Goal: Information Seeking & Learning: Learn about a topic

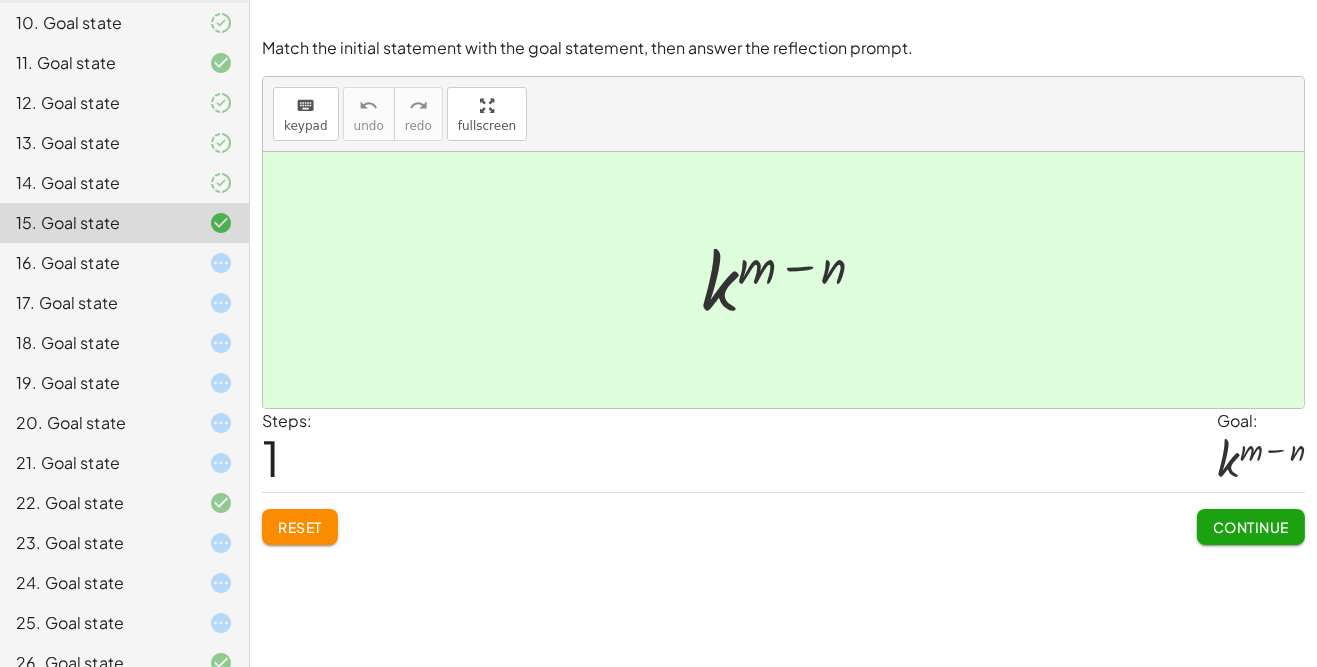
scroll to position [513, 0]
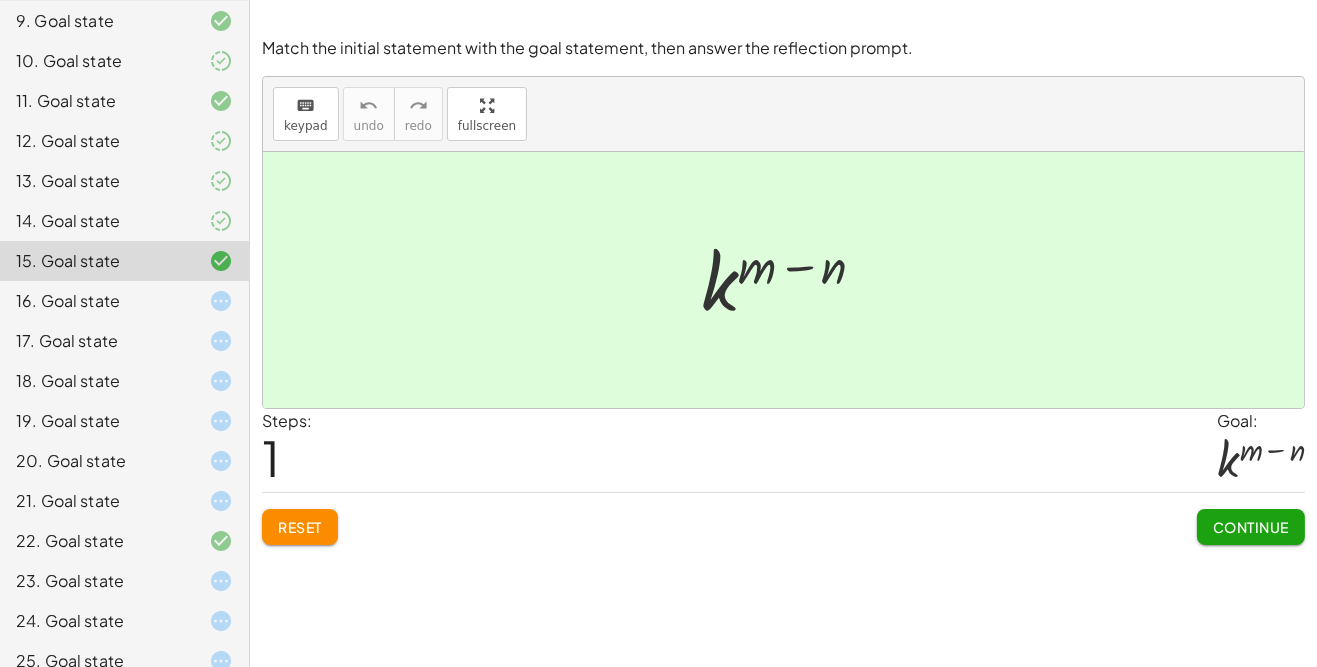
click at [234, 401] on div "17. Goal state" at bounding box center [124, 421] width 249 height 40
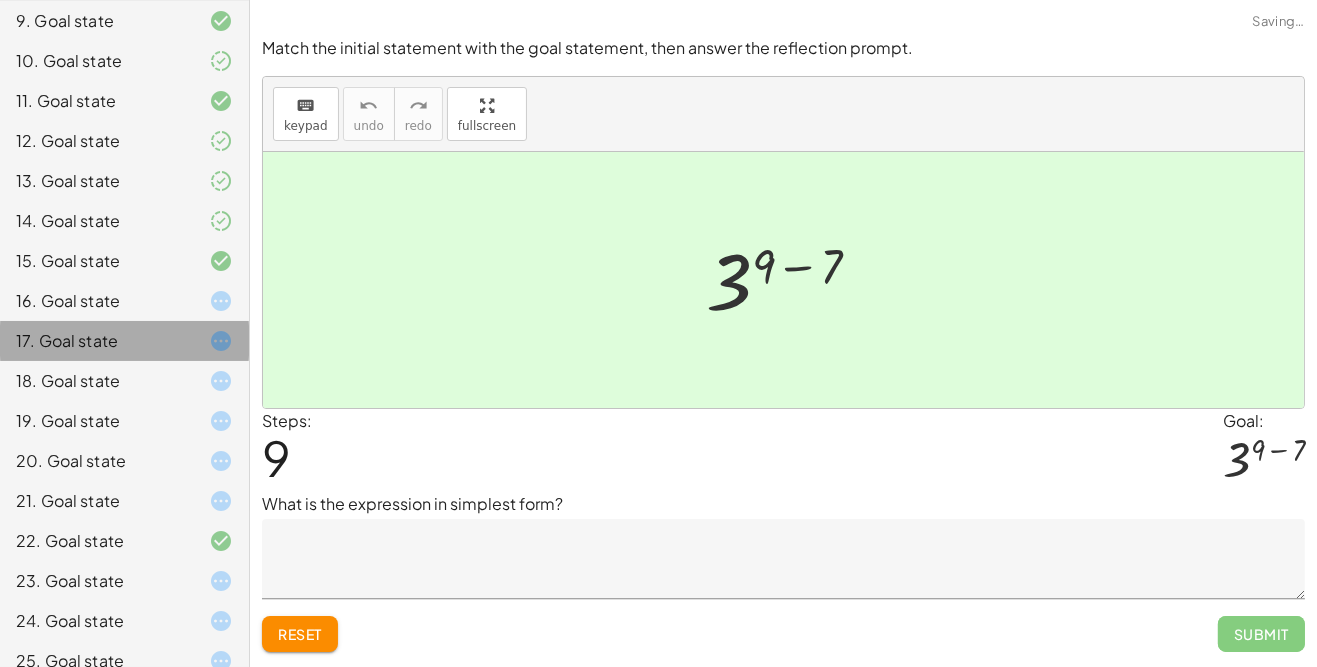
click at [206, 300] on div at bounding box center [205, 301] width 56 height 24
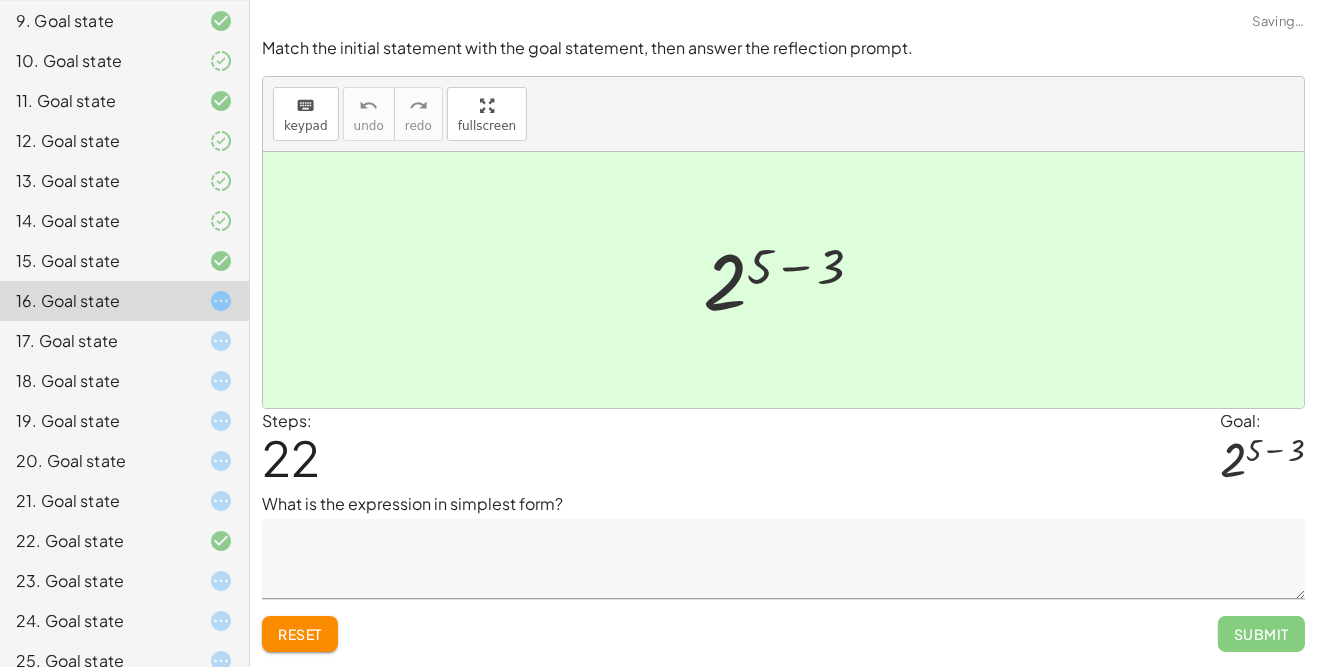
click at [212, 293] on icon at bounding box center [221, 301] width 24 height 24
click at [1054, 556] on textarea at bounding box center [783, 559] width 1043 height 80
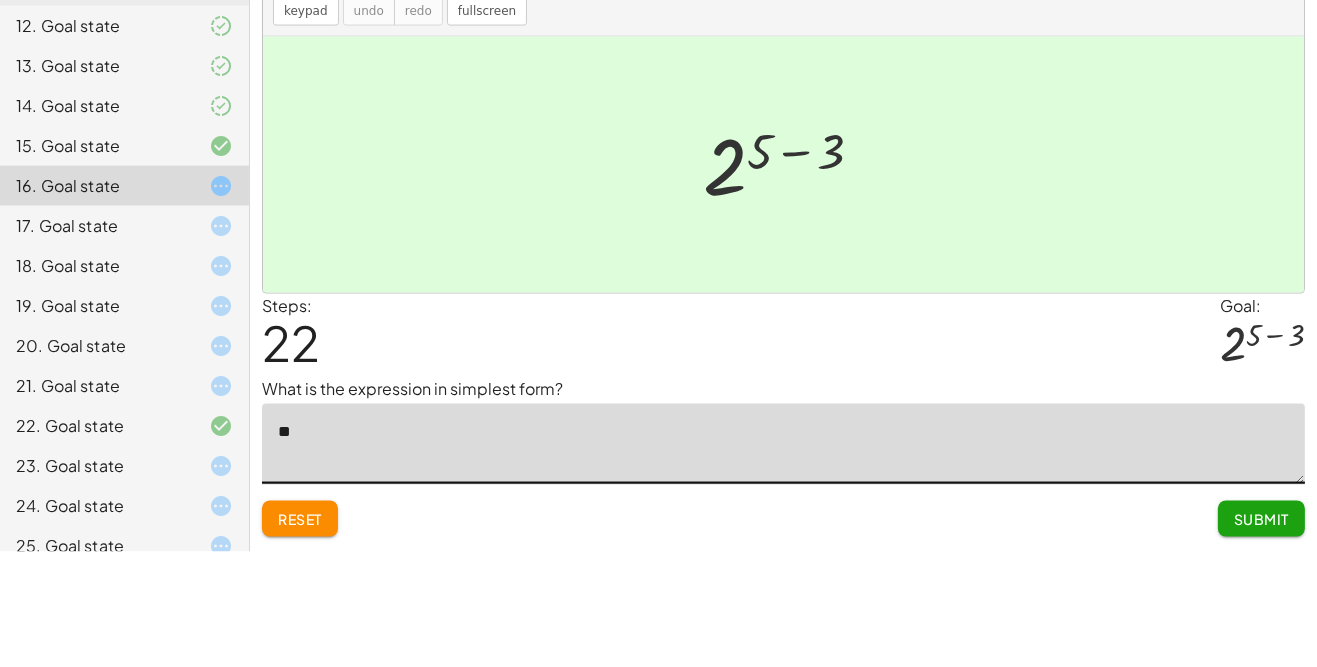
scroll to position [56, 0]
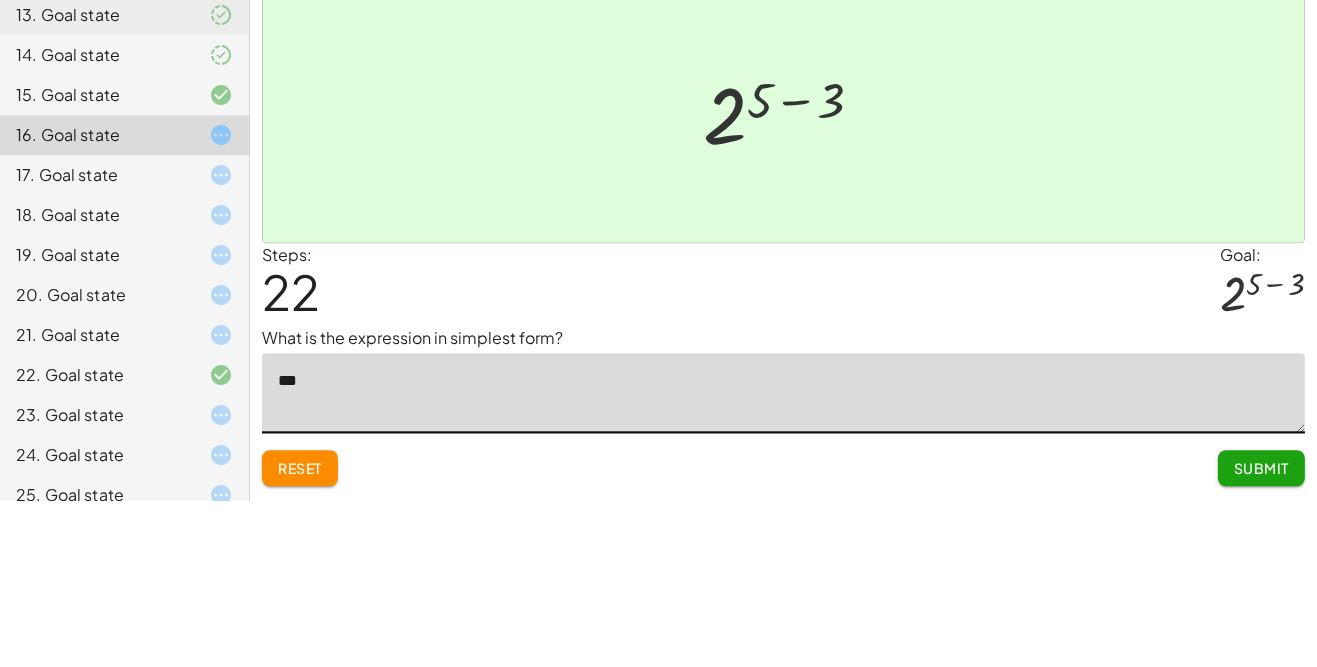
type textarea "***"
click at [645, 492] on p "What is the expression in simplest form?" at bounding box center [783, 504] width 1043 height 24
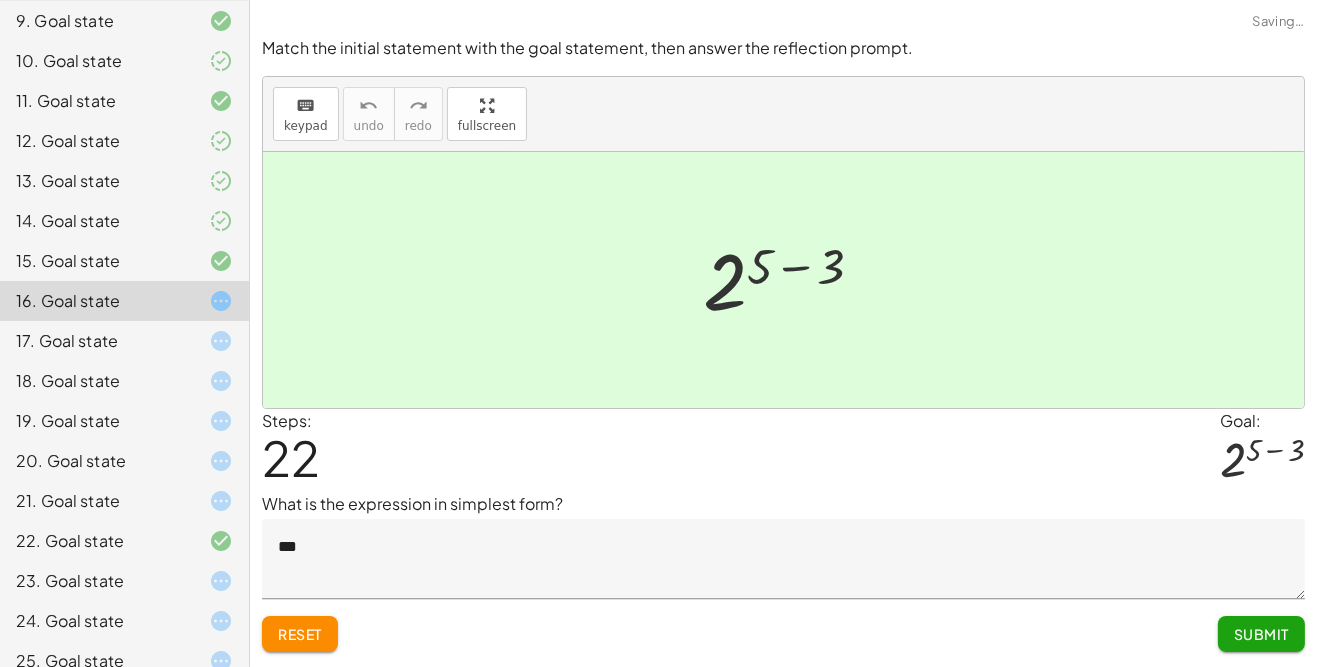
click at [1240, 625] on span "Submit" at bounding box center [1261, 634] width 55 height 18
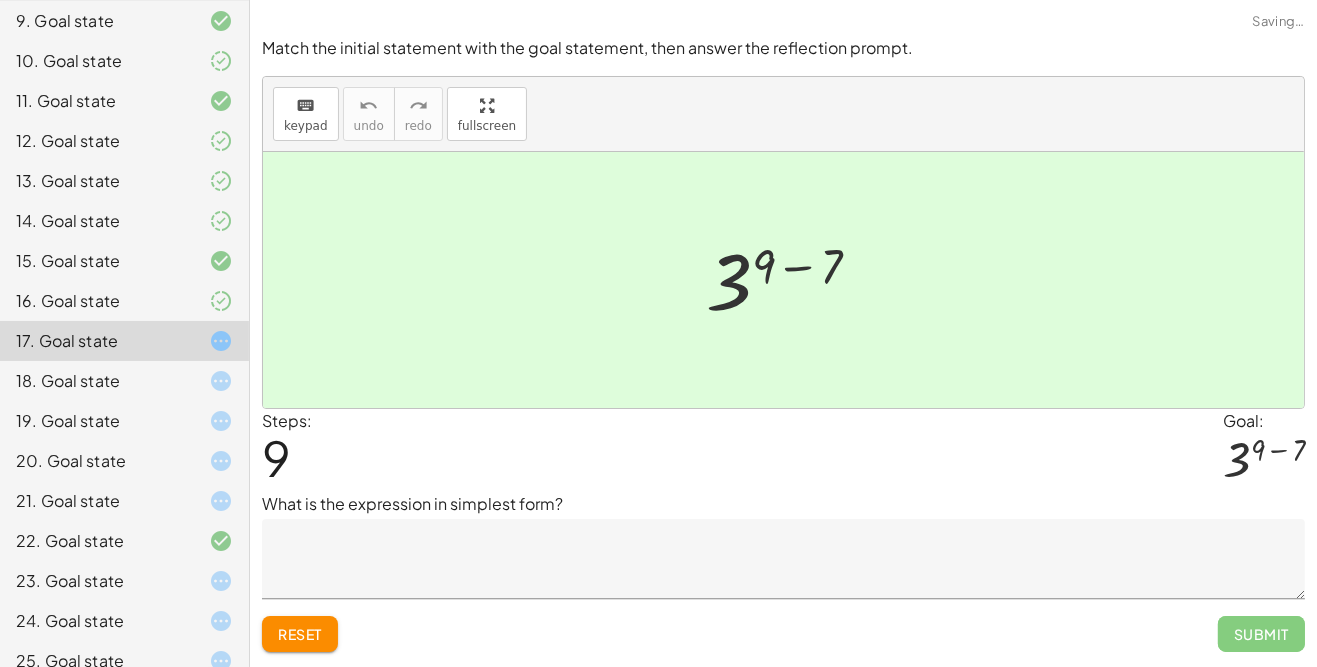
click at [470, 519] on textarea at bounding box center [783, 559] width 1043 height 80
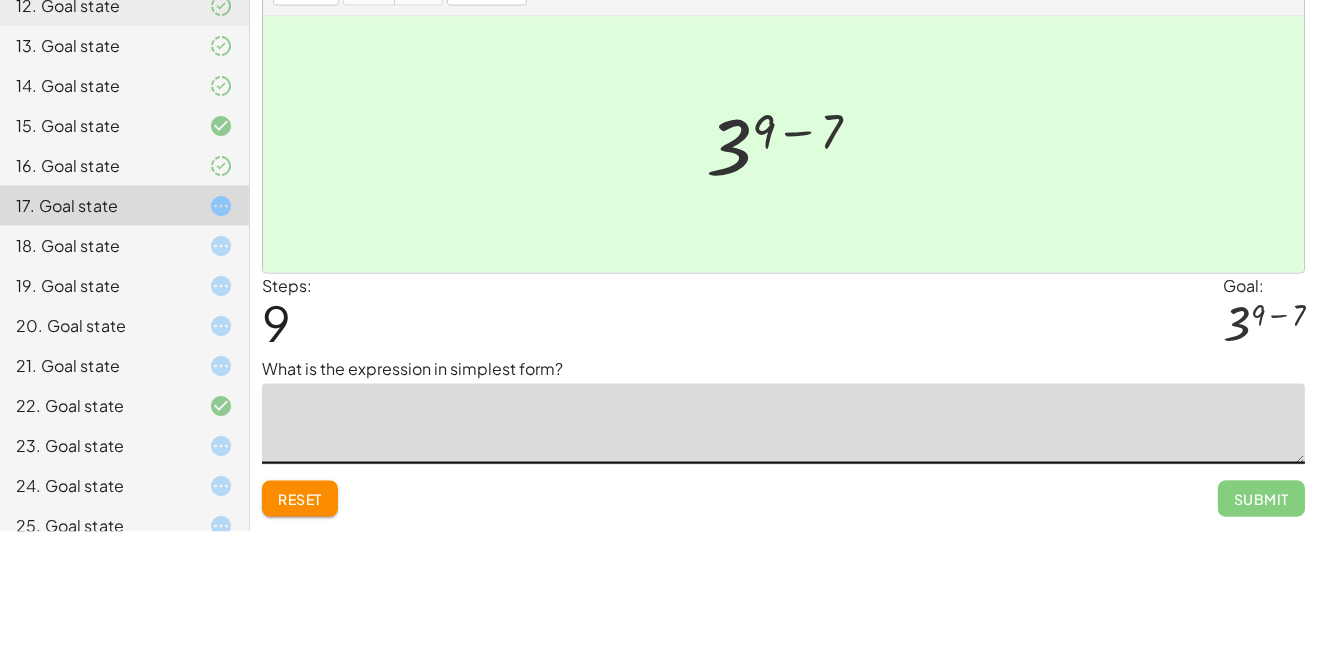
scroll to position [0, 0]
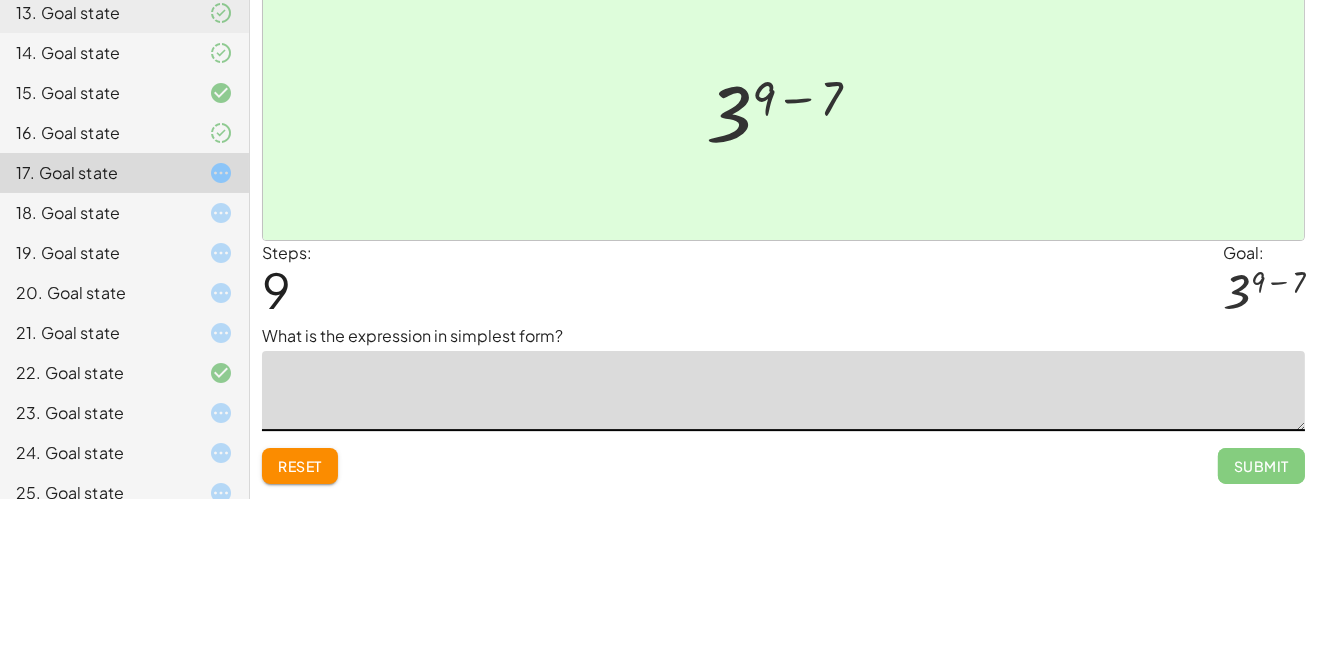
click at [1041, 462] on div "Steps: 9 Goal: 3 ( + 9 − 7 )" at bounding box center [783, 450] width 1043 height 83
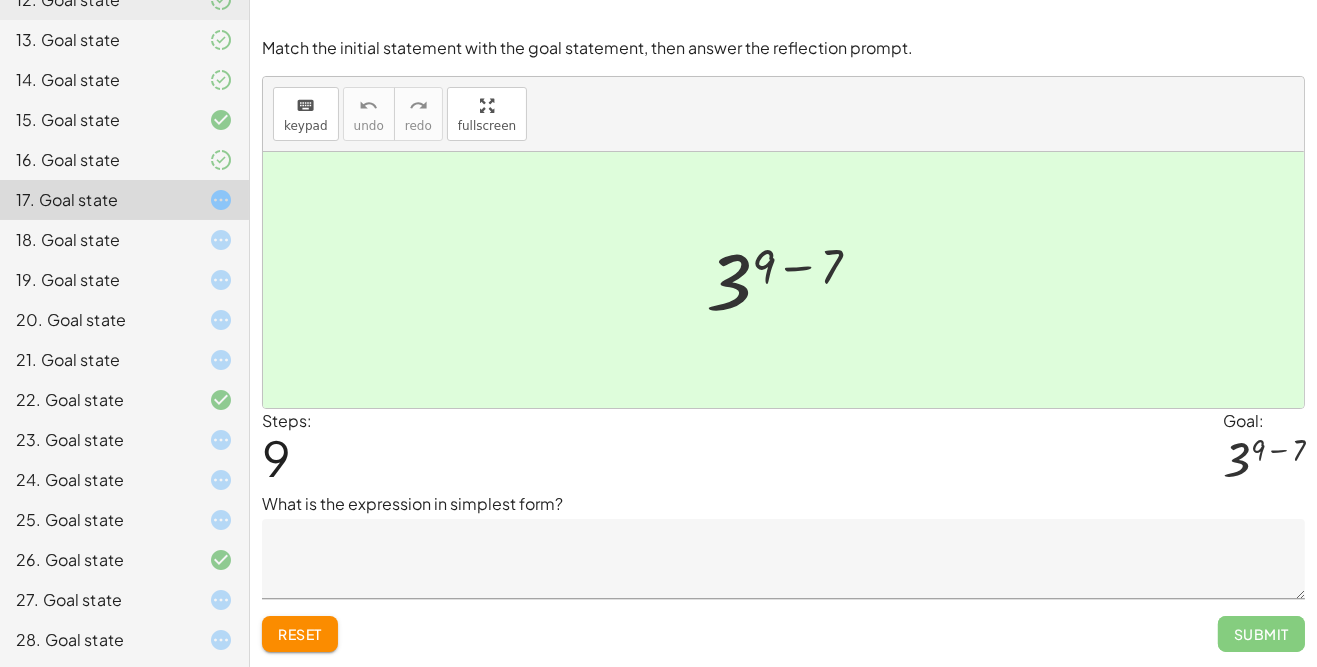
scroll to position [675, 0]
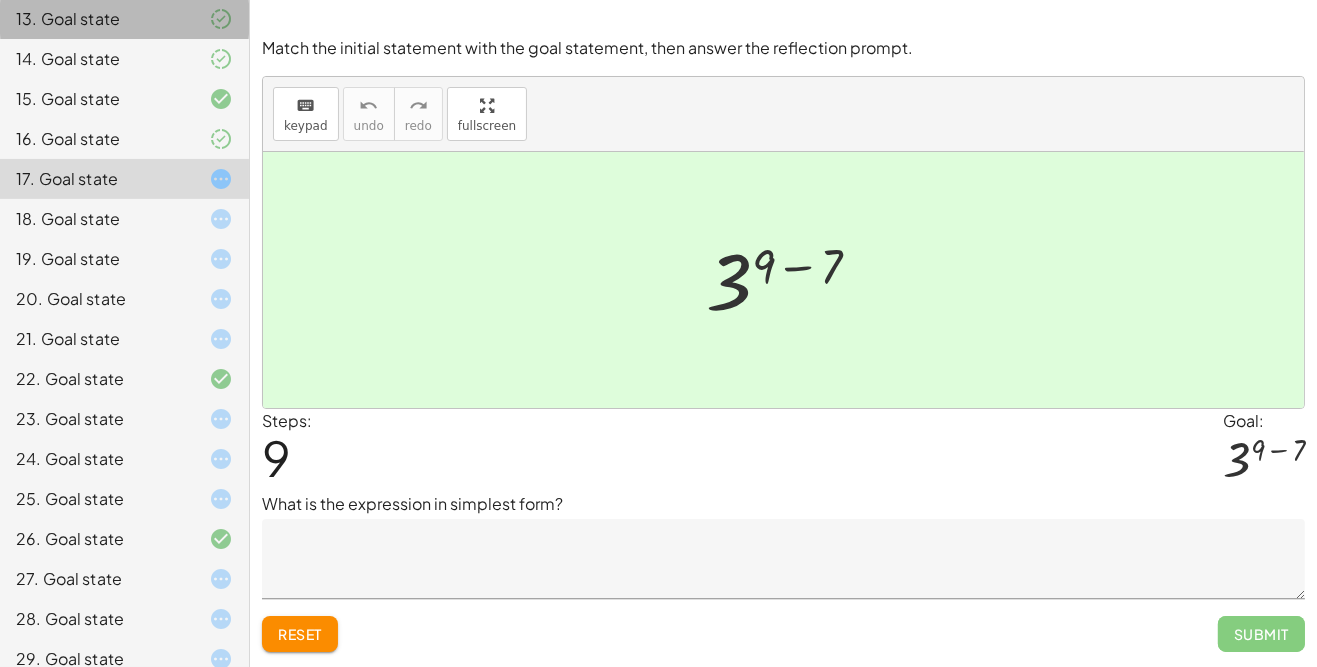
click at [208, 119] on div "14. Goal state" at bounding box center [124, 139] width 249 height 40
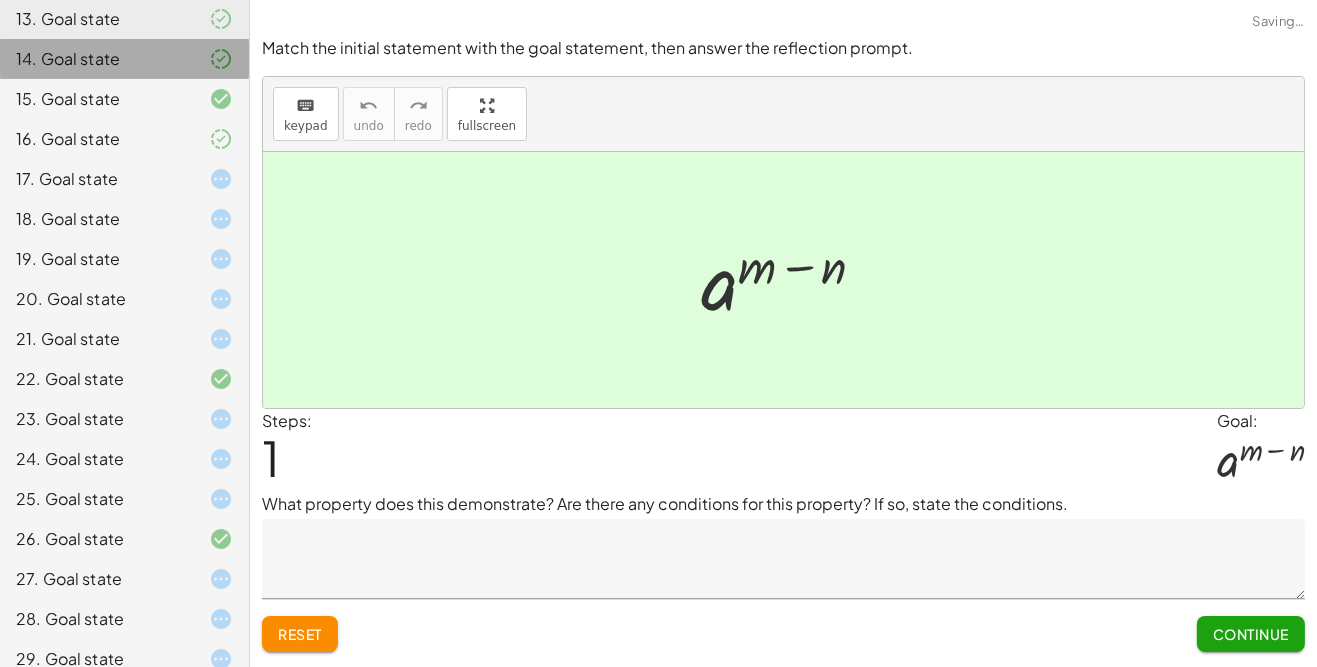
click at [219, 47] on icon at bounding box center [221, 59] width 24 height 24
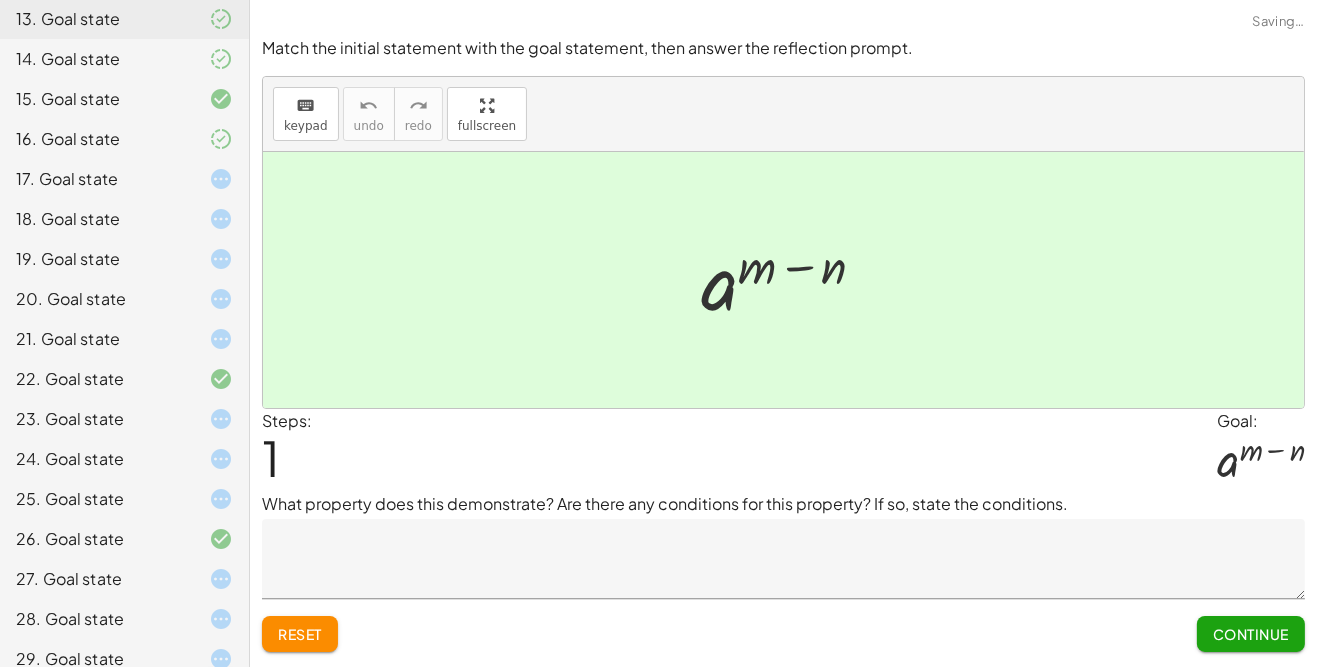
click at [366, 548] on textarea at bounding box center [783, 559] width 1043 height 80
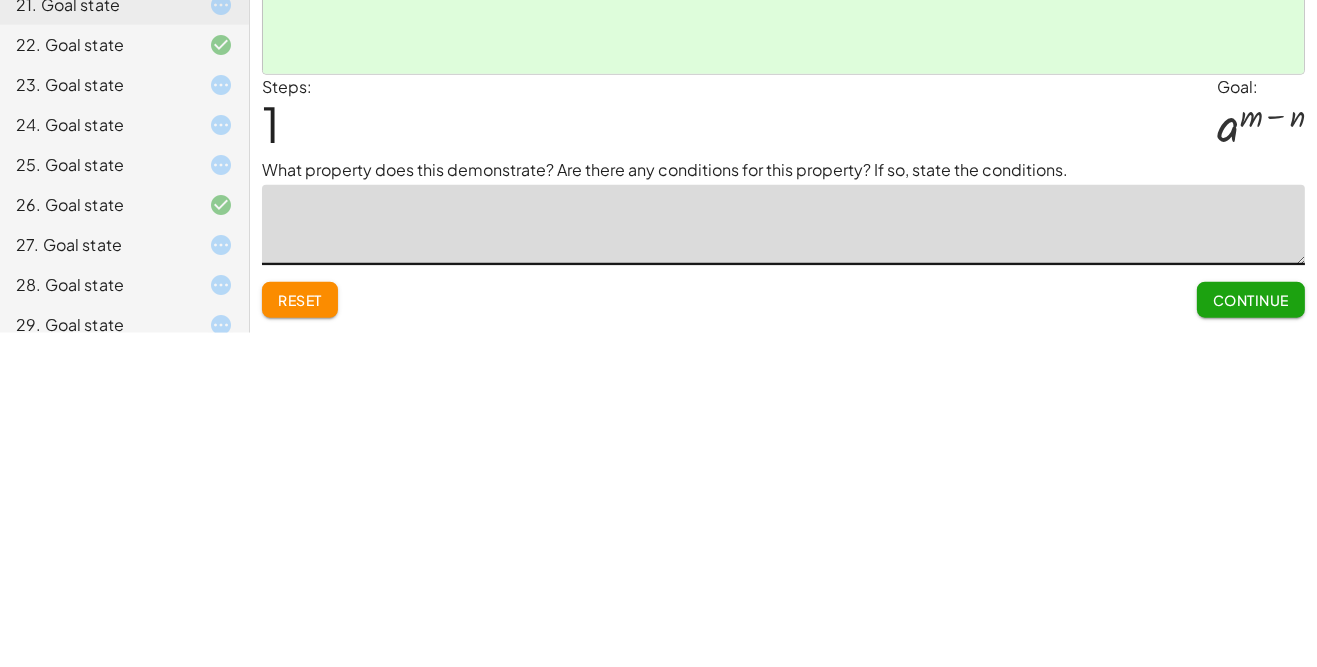
click at [386, 586] on textarea at bounding box center [783, 559] width 1043 height 80
click at [226, 479] on div "23. Goal state" at bounding box center [124, 499] width 249 height 40
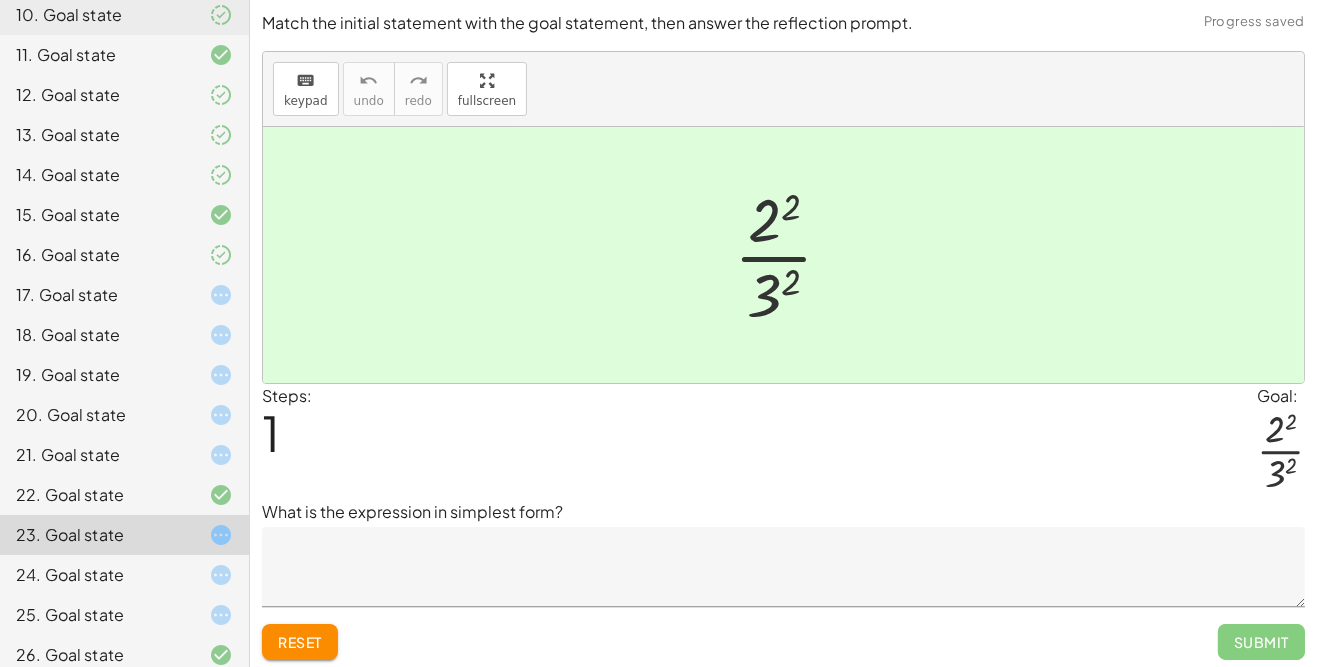
scroll to position [556, 0]
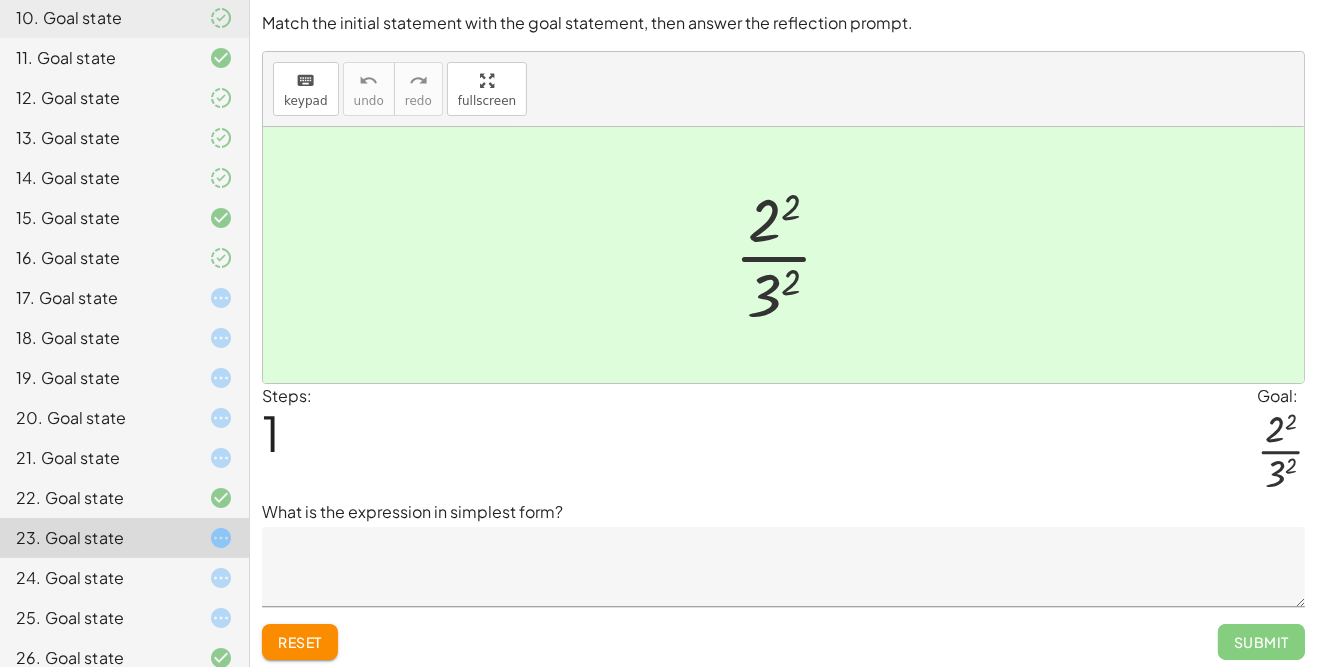
click at [215, 296] on icon at bounding box center [221, 298] width 24 height 24
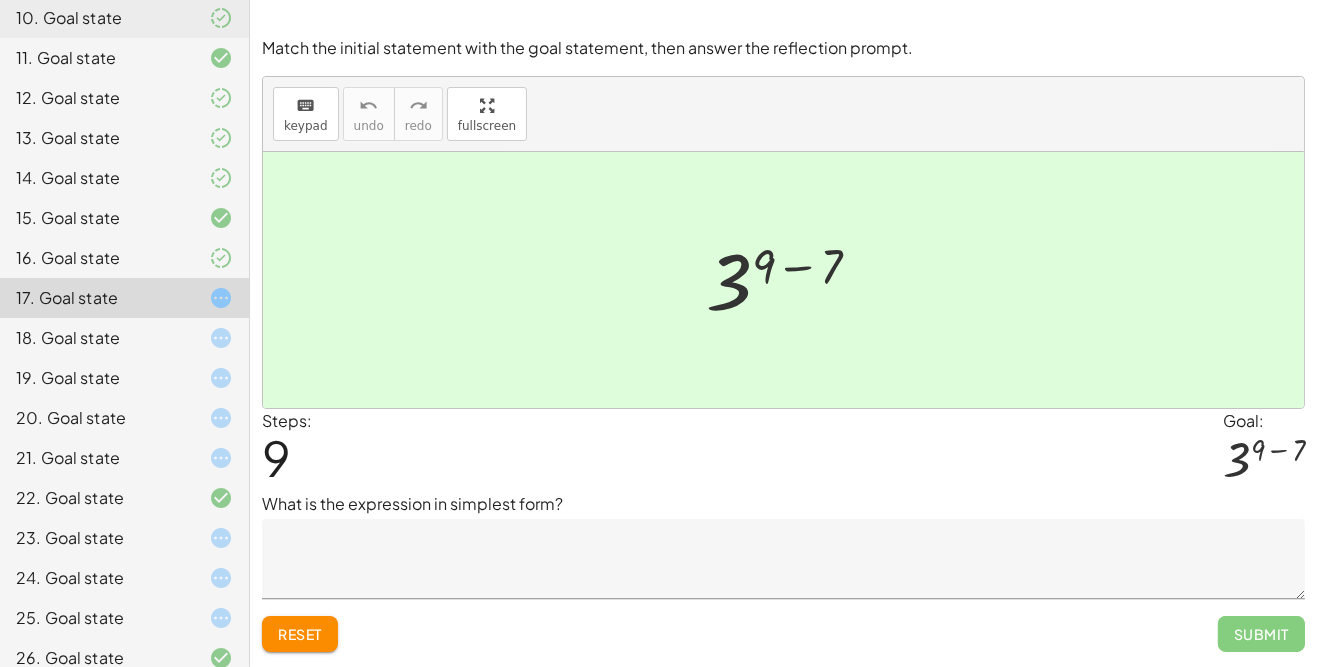
click at [1079, 522] on textarea at bounding box center [783, 559] width 1043 height 80
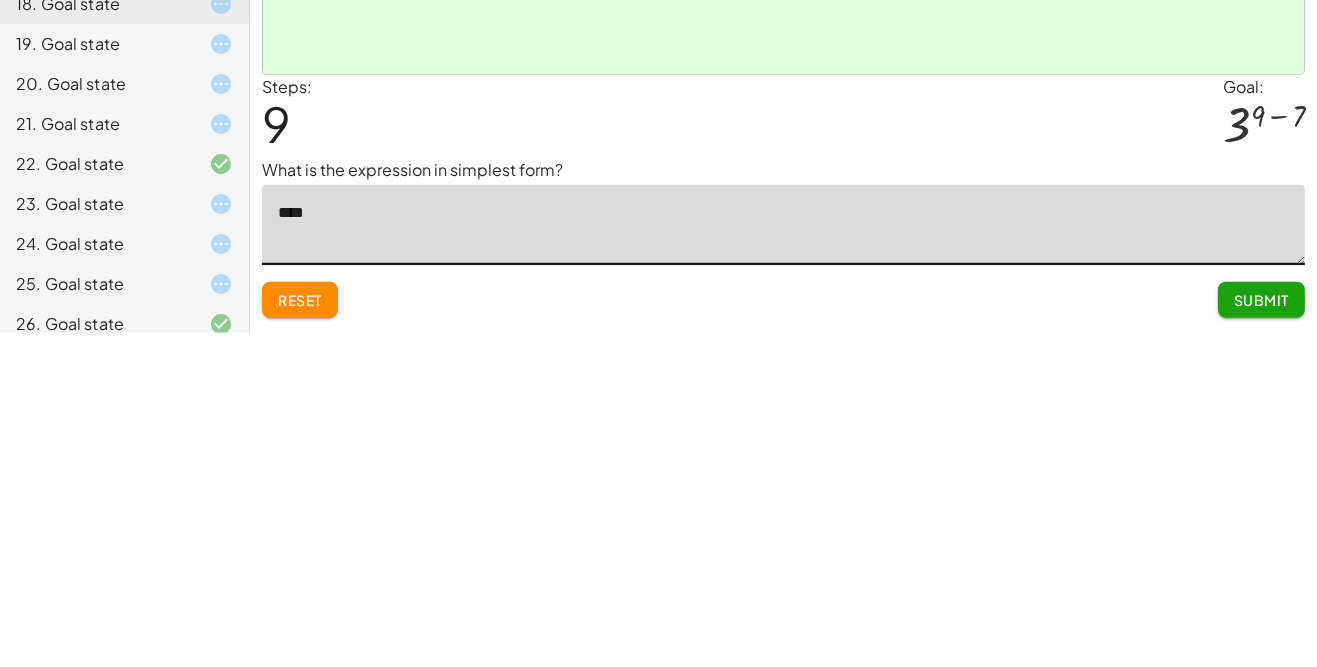
type textarea "*****"
click at [1258, 630] on span "Submit" at bounding box center [1261, 634] width 55 height 18
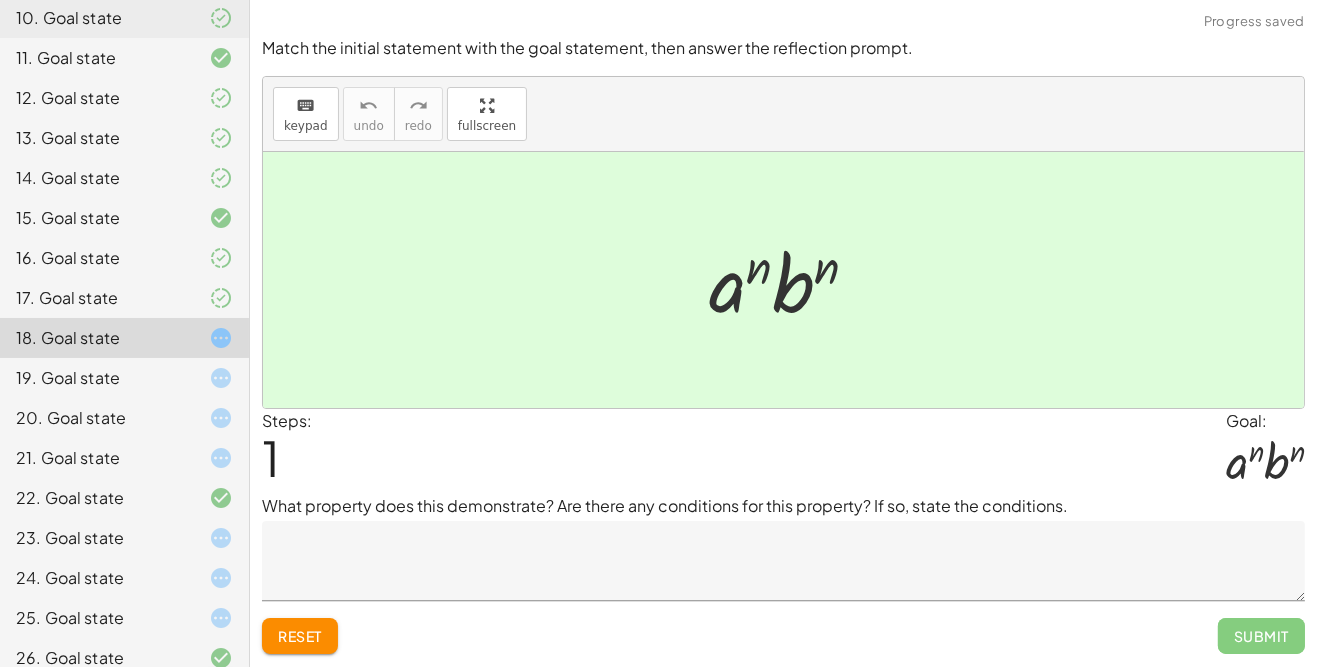
click at [297, 579] on textarea at bounding box center [783, 561] width 1043 height 80
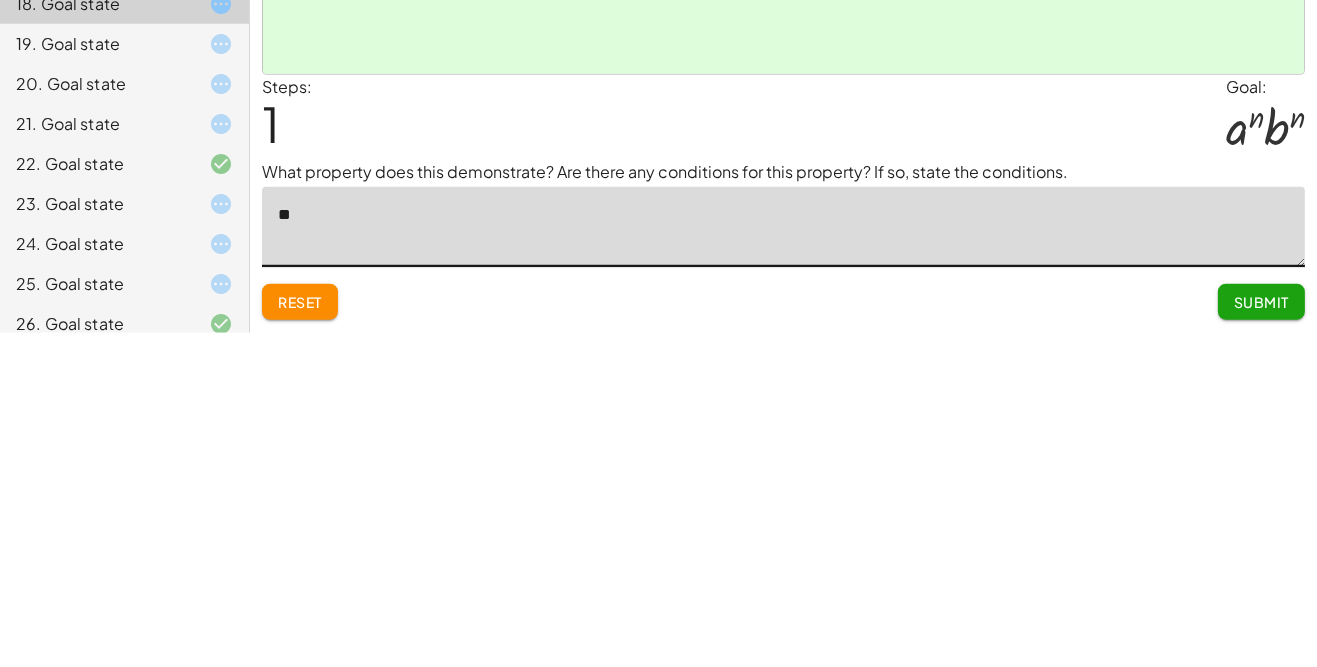
type textarea "*"
click at [1163, 666] on div "Make the expression match the goal! keyboard keypad undo undo redo redo fullscr…" at bounding box center [783, 333] width 1067 height 667
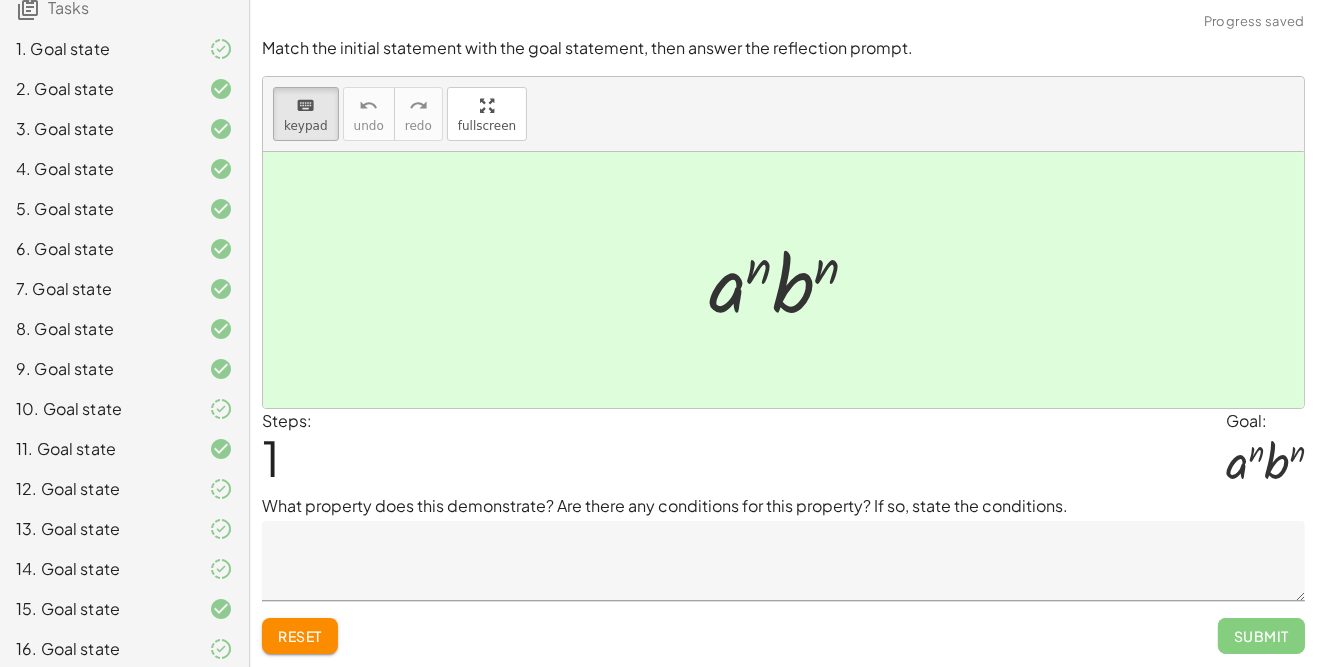
scroll to position [0, 0]
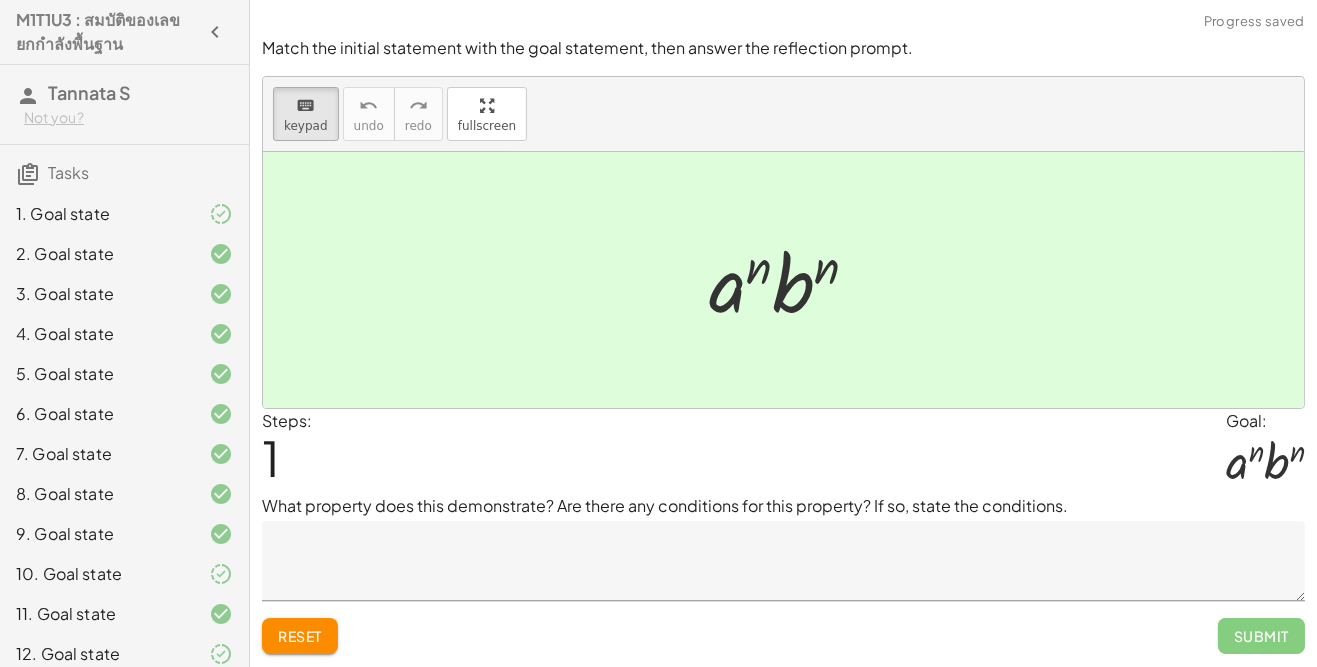
click at [214, 218] on icon at bounding box center [221, 214] width 24 height 24
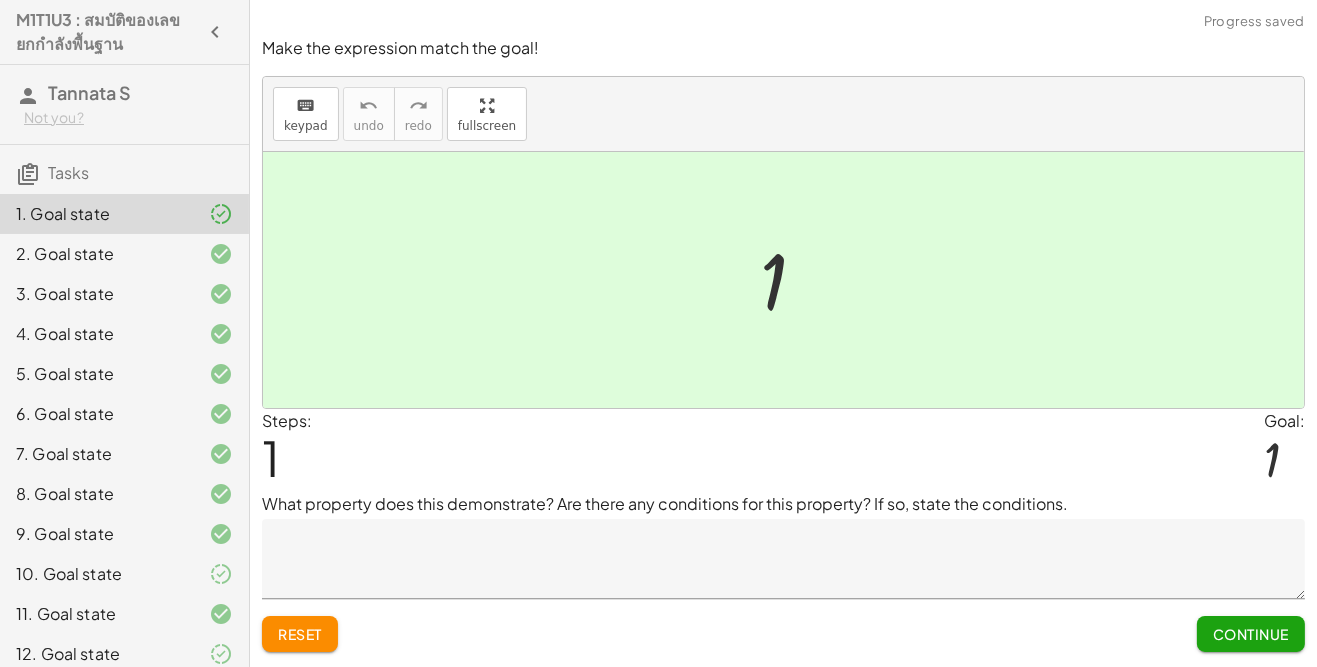
click at [334, 541] on textarea at bounding box center [783, 559] width 1043 height 80
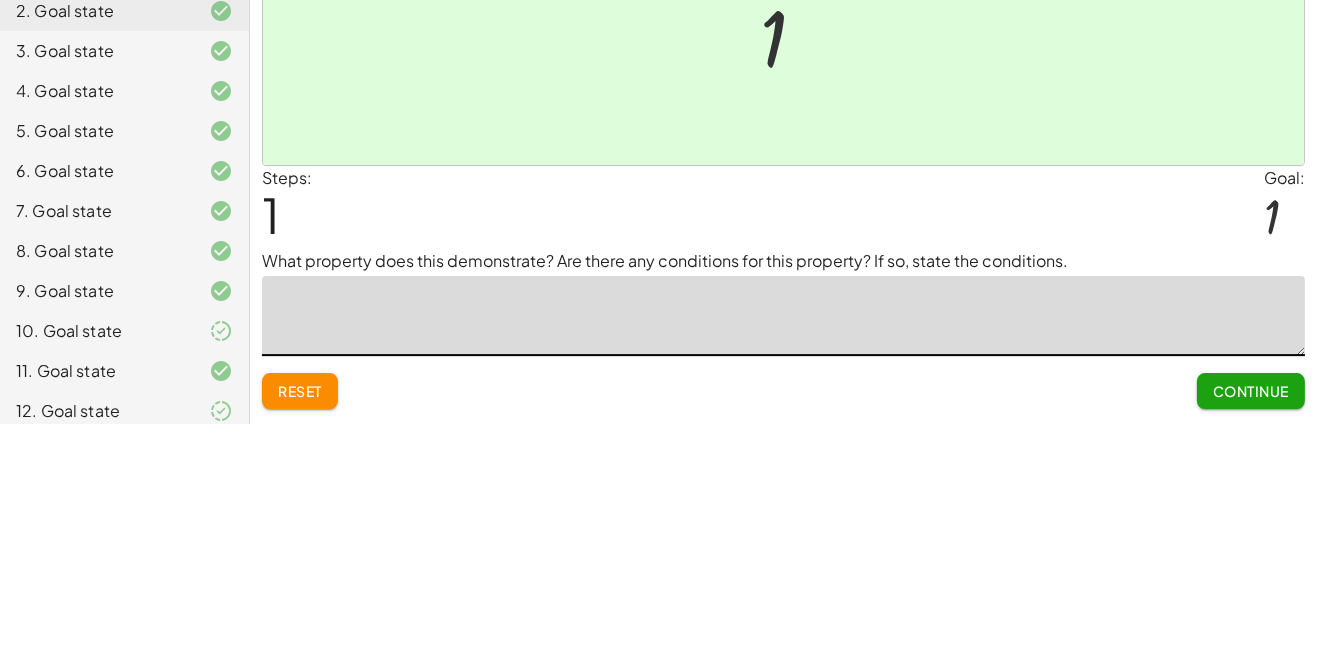
scroll to position [56, 0]
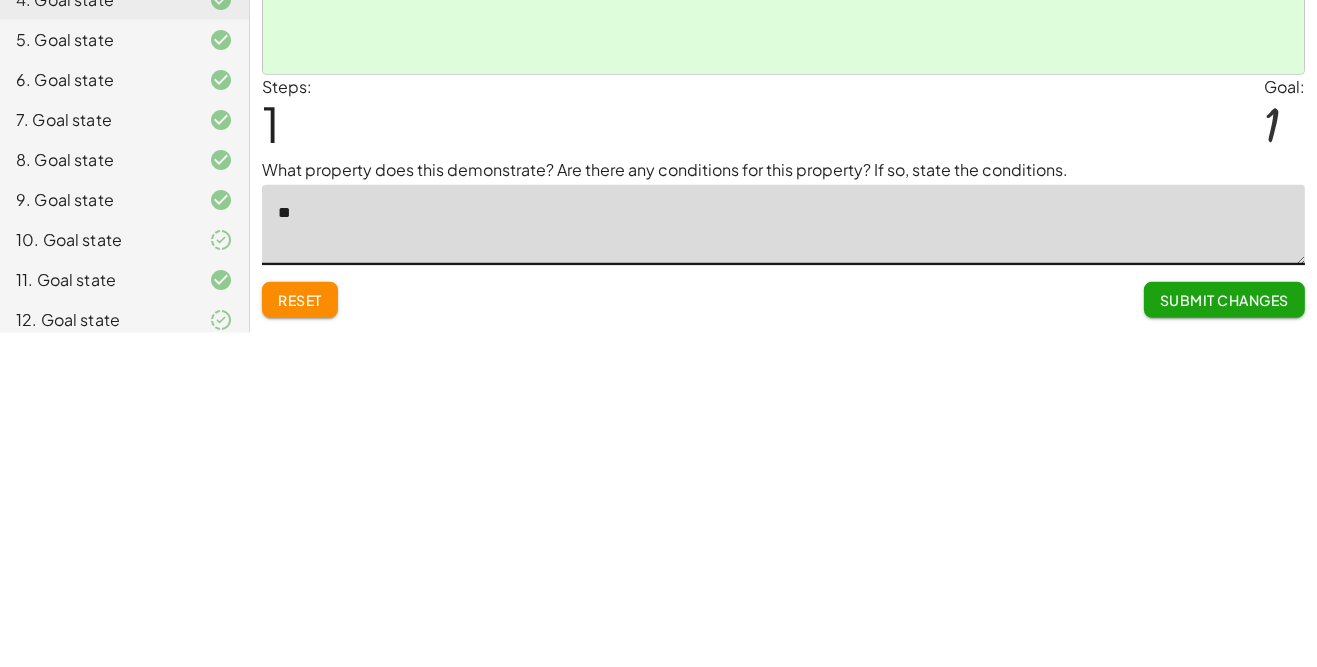
type textarea "*"
click at [1064, 639] on div "Make the expression match the goal! keyboard keypad undo undo redo redo fullscr…" at bounding box center [783, 333] width 1067 height 667
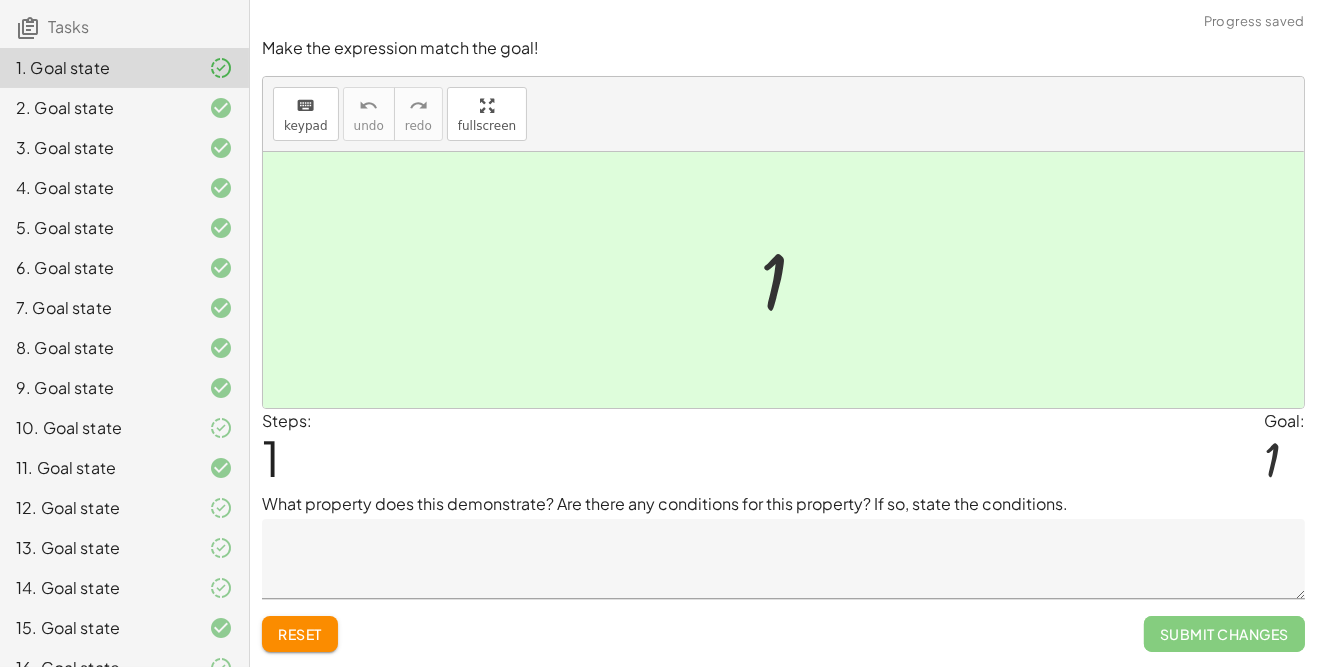
scroll to position [146, 0]
click at [217, 436] on icon at bounding box center [221, 428] width 24 height 24
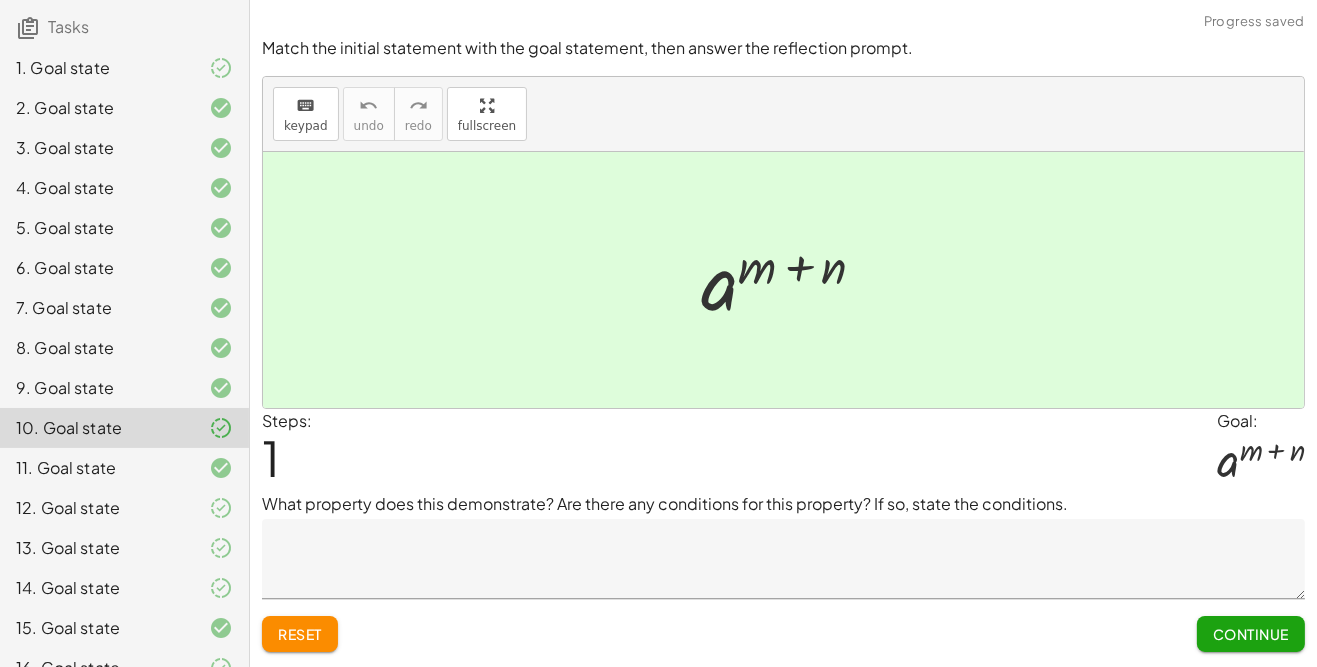
click at [310, 519] on textarea at bounding box center [783, 559] width 1043 height 80
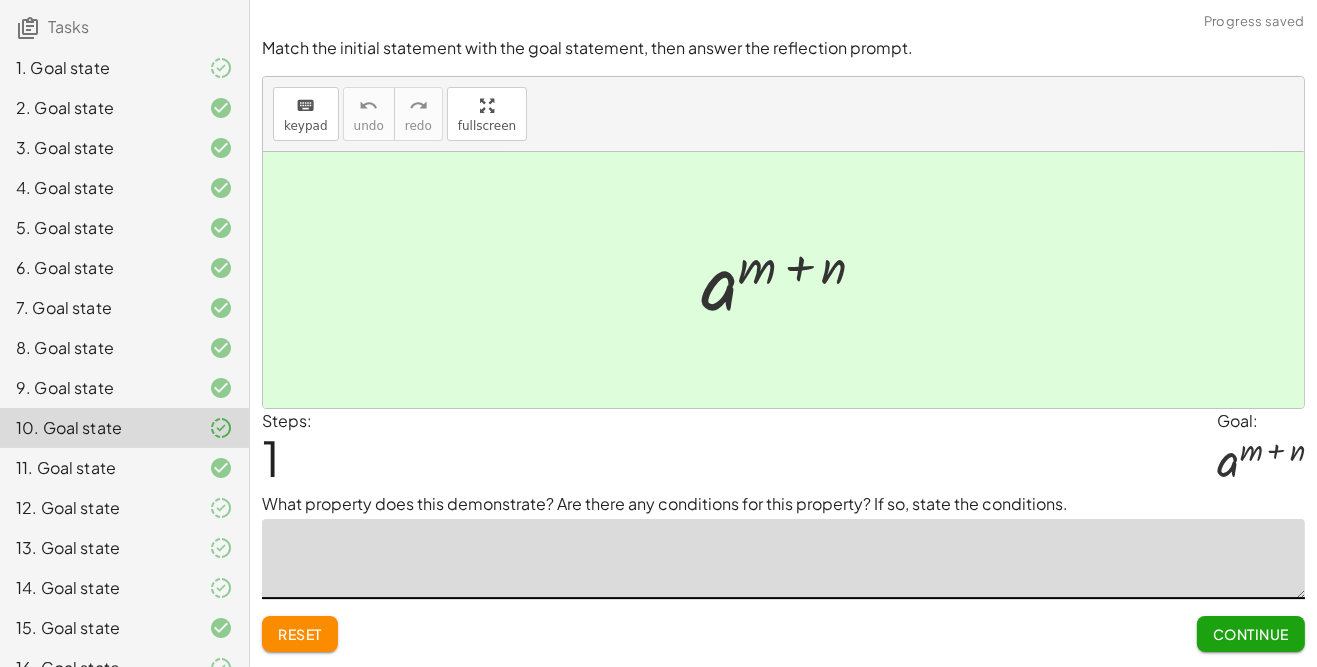
scroll to position [56, 0]
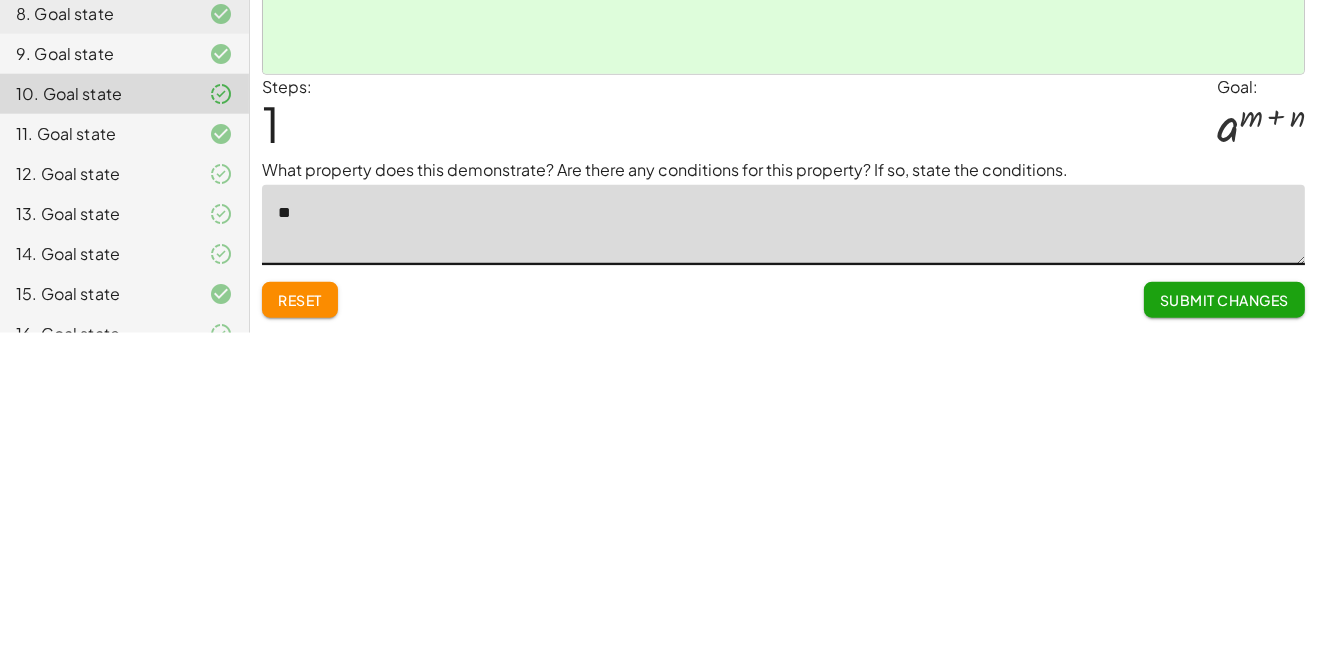
type textarea "*"
click at [0, 0] on div "Match the initial statement with the goal statement, then answer the reflection…" at bounding box center [0, 0] width 0 height 0
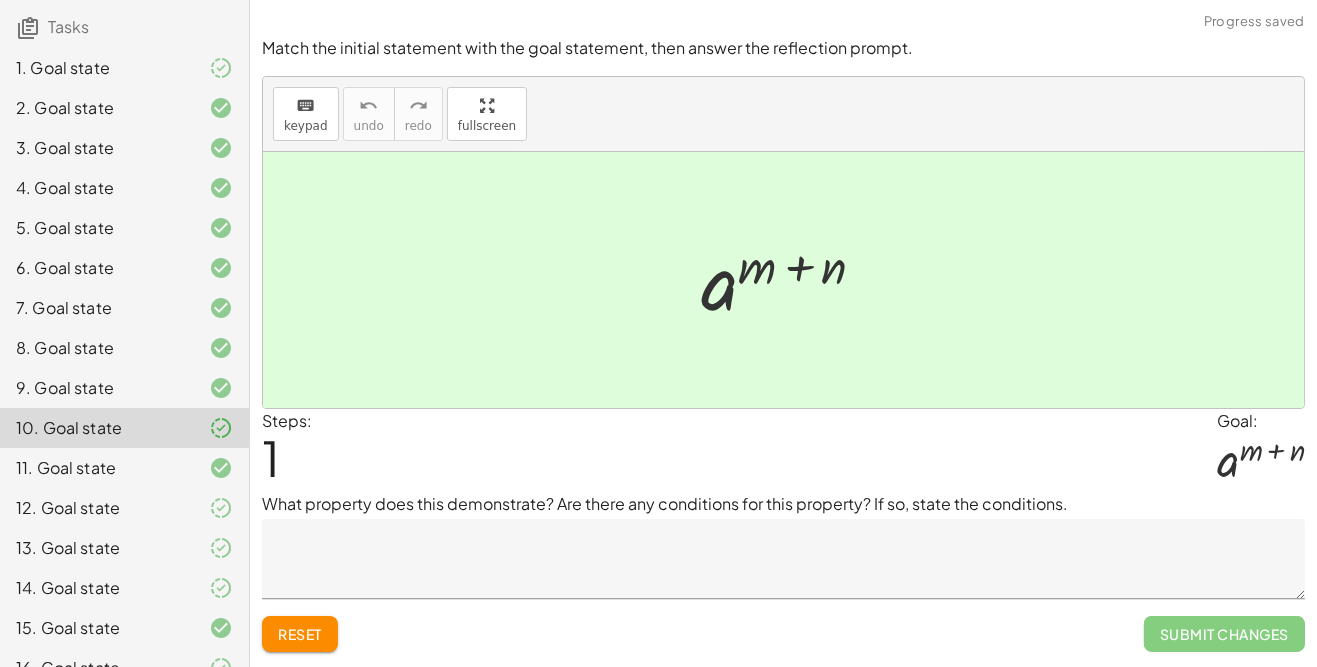
click at [220, 77] on icon at bounding box center [221, 68] width 24 height 24
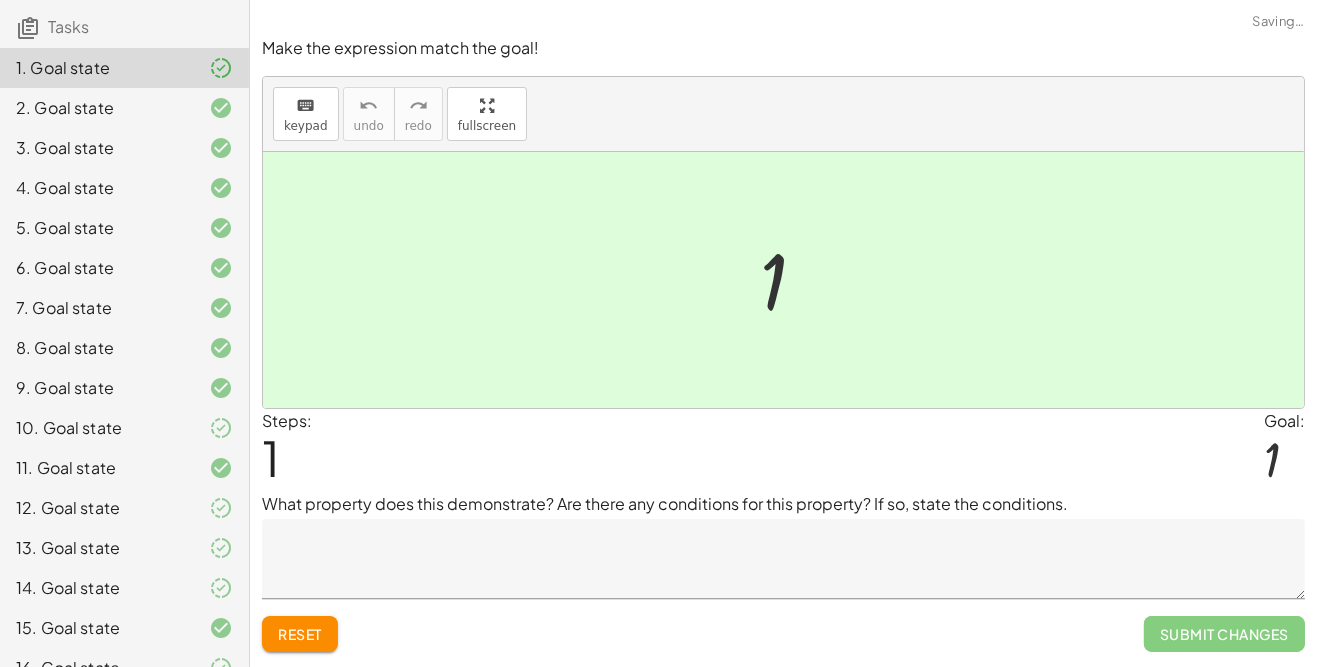
click at [226, 432] on icon at bounding box center [221, 428] width 24 height 24
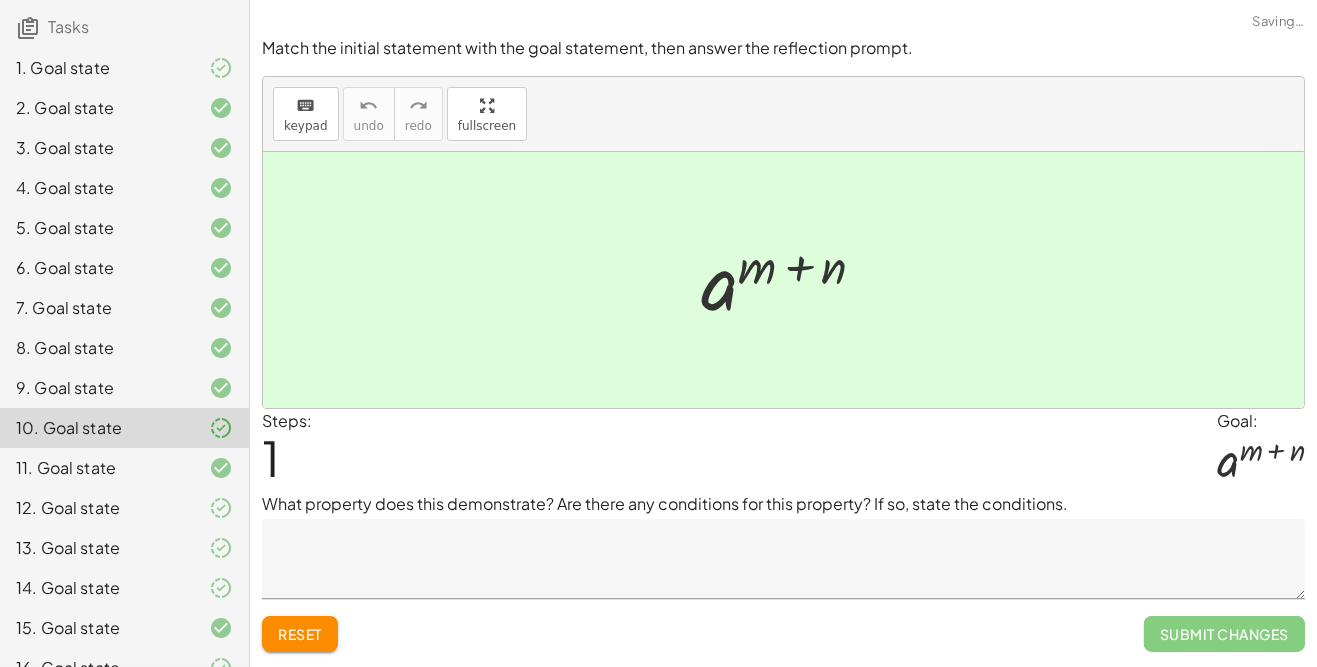
click at [222, 513] on icon at bounding box center [221, 508] width 24 height 24
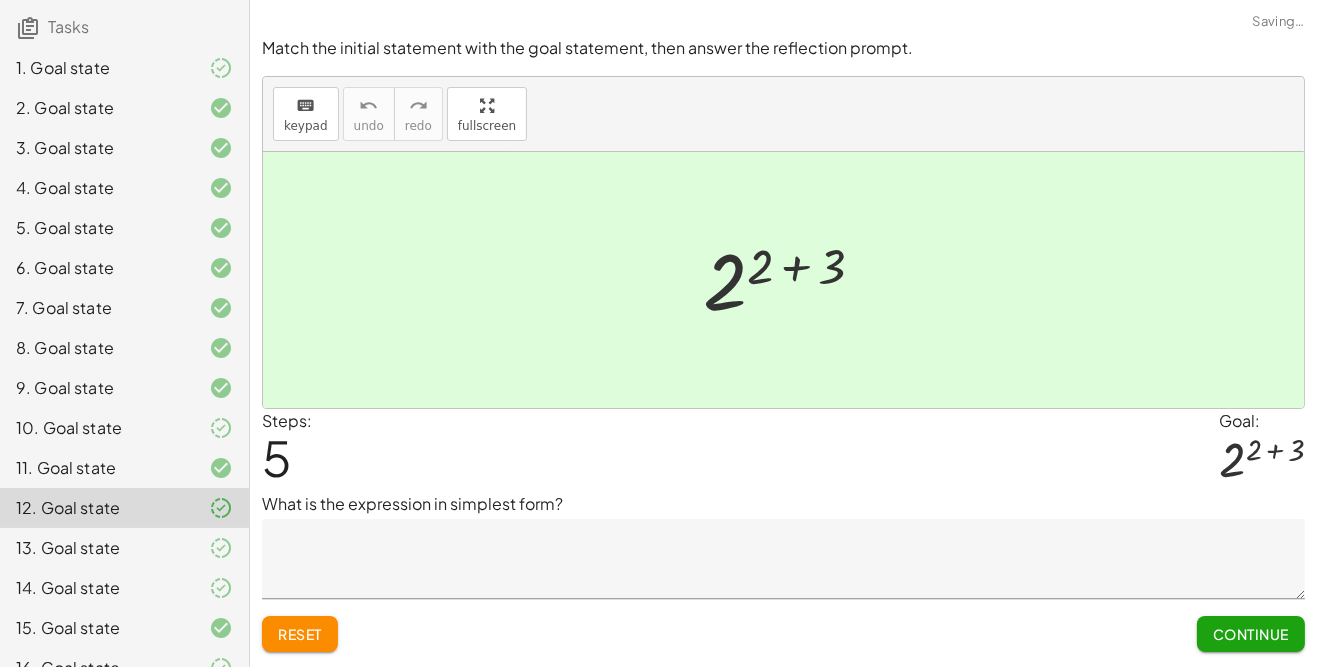
click at [341, 519] on textarea at bounding box center [783, 559] width 1043 height 80
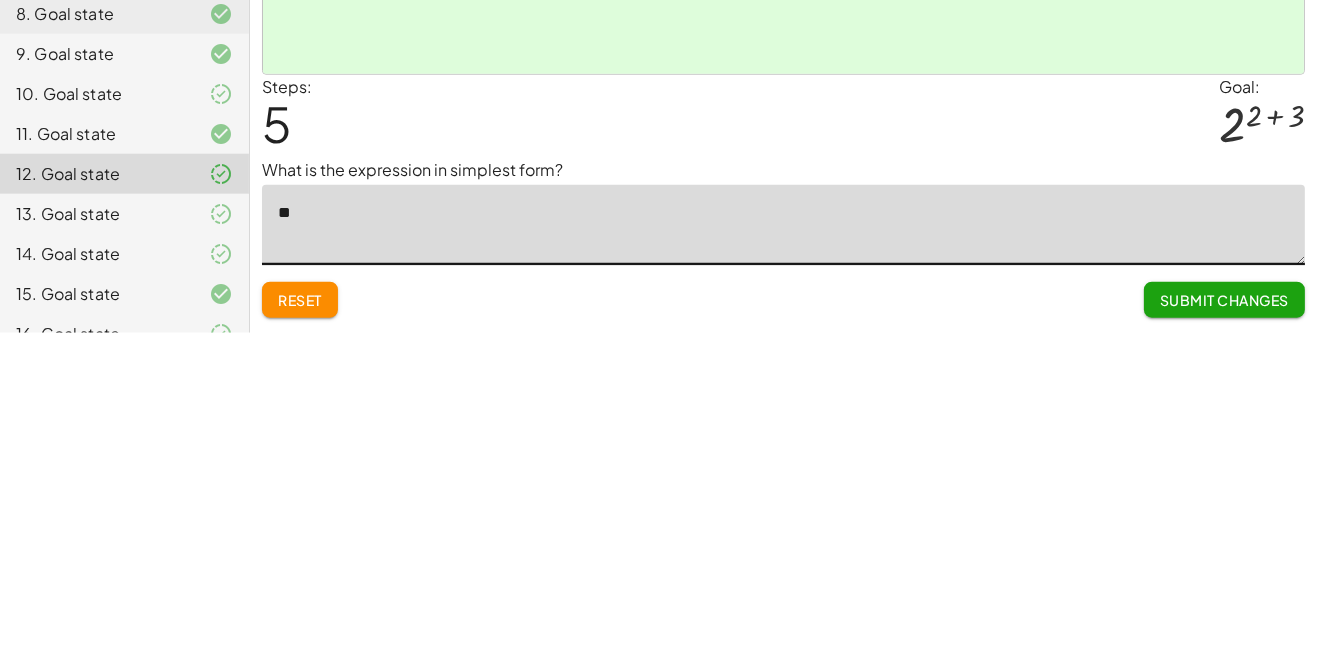
type textarea "*"
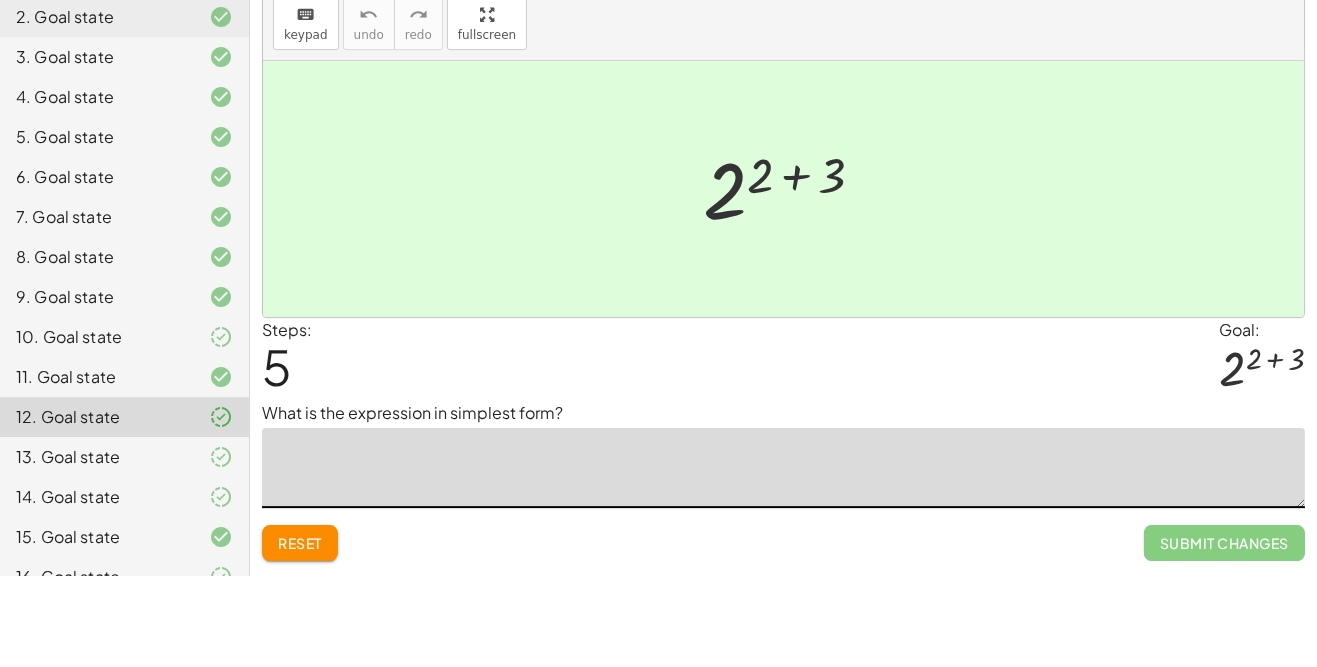
scroll to position [0, 0]
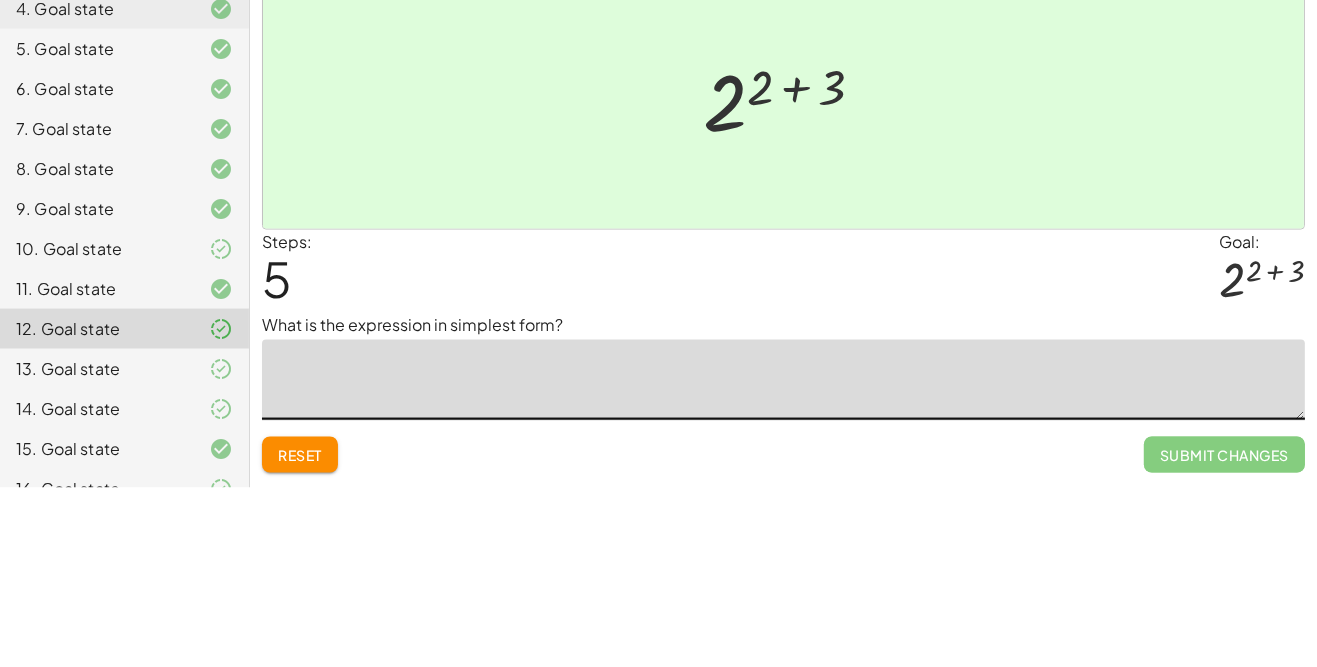
click at [1212, 483] on div "Steps: 5 Goal: 2 ( + 2 + 3 )" at bounding box center [783, 450] width 1043 height 83
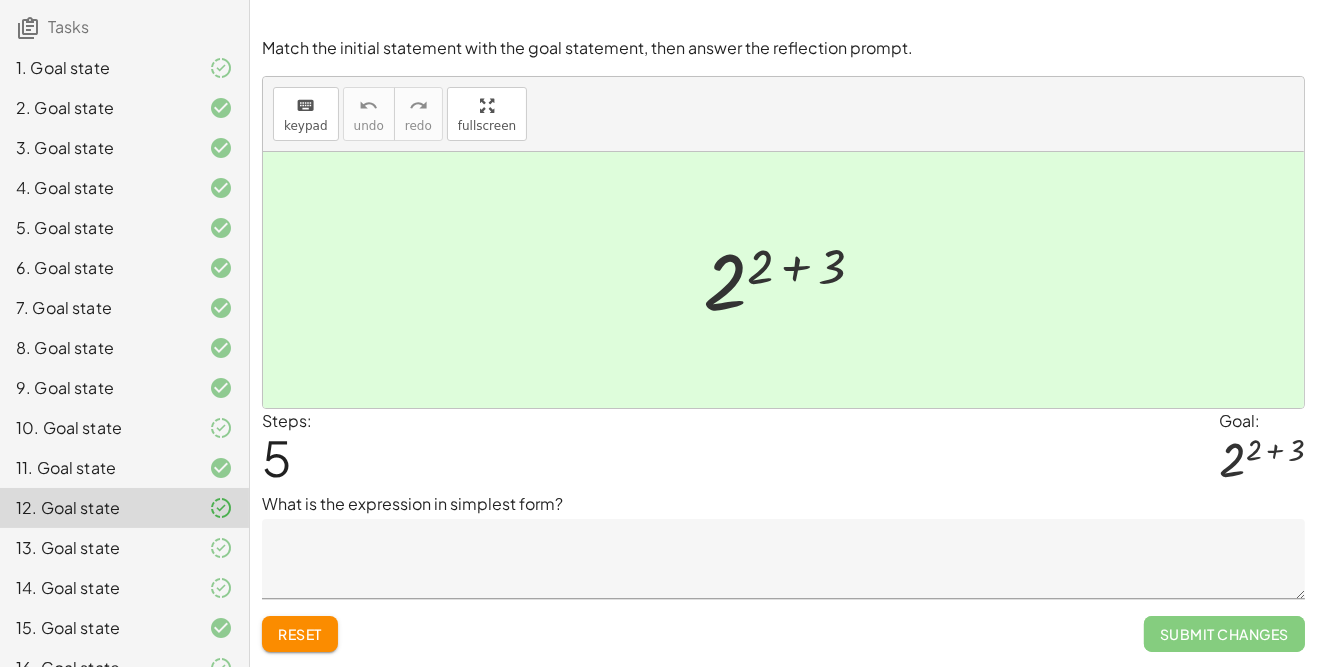
click at [325, 545] on textarea at bounding box center [783, 559] width 1043 height 80
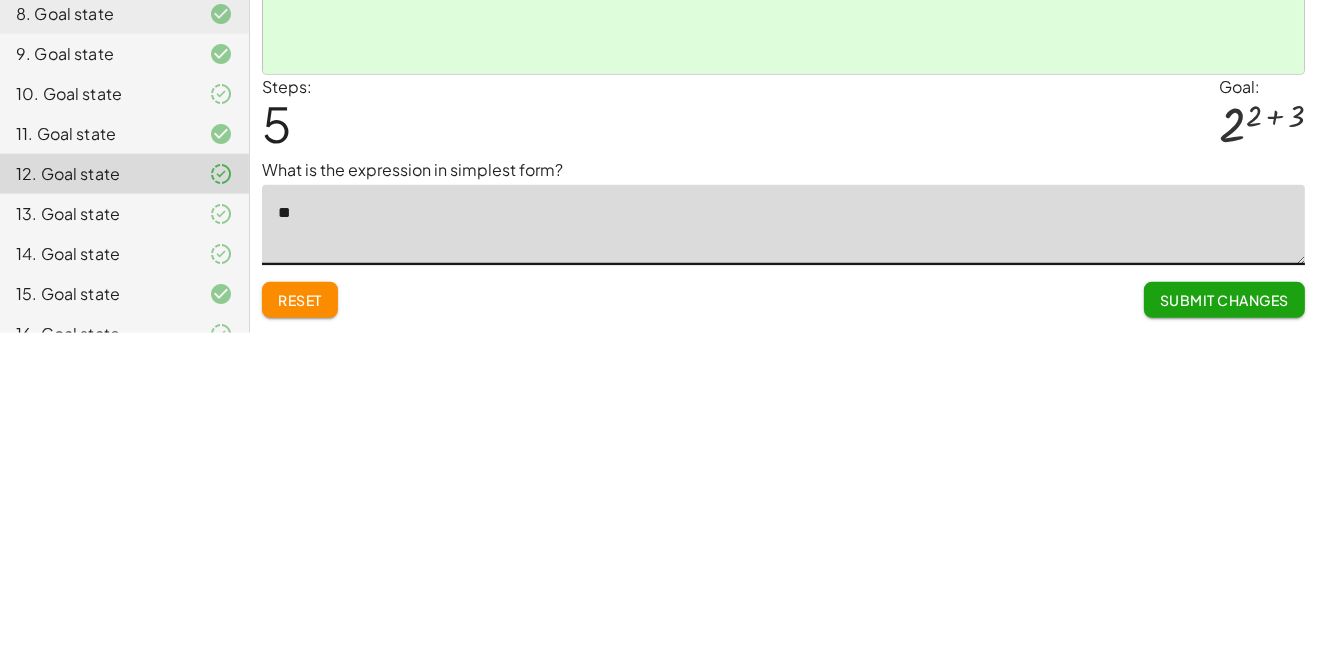
type textarea "**"
click at [1081, 666] on div "Make the expression match the goal! keyboard keypad undo undo redo redo fullscr…" at bounding box center [783, 333] width 1067 height 667
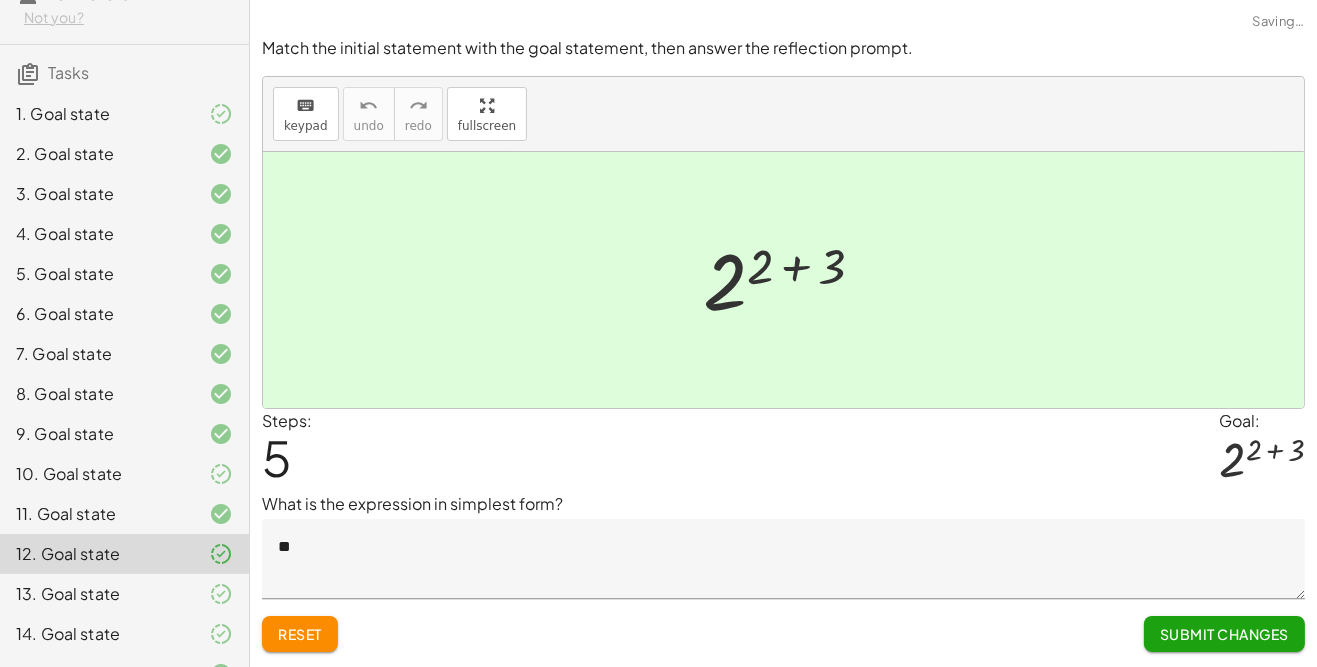
scroll to position [100, 0]
click at [224, 121] on icon at bounding box center [221, 114] width 24 height 24
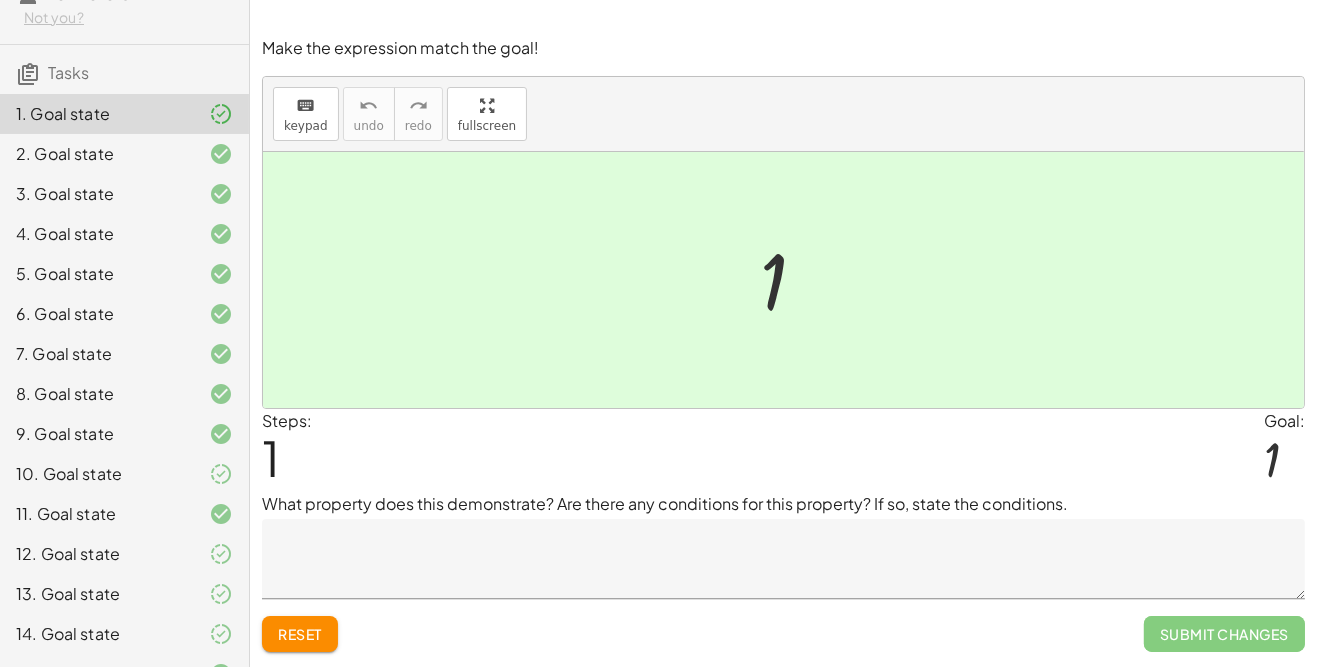
click at [1015, 556] on textarea at bounding box center [783, 559] width 1043 height 80
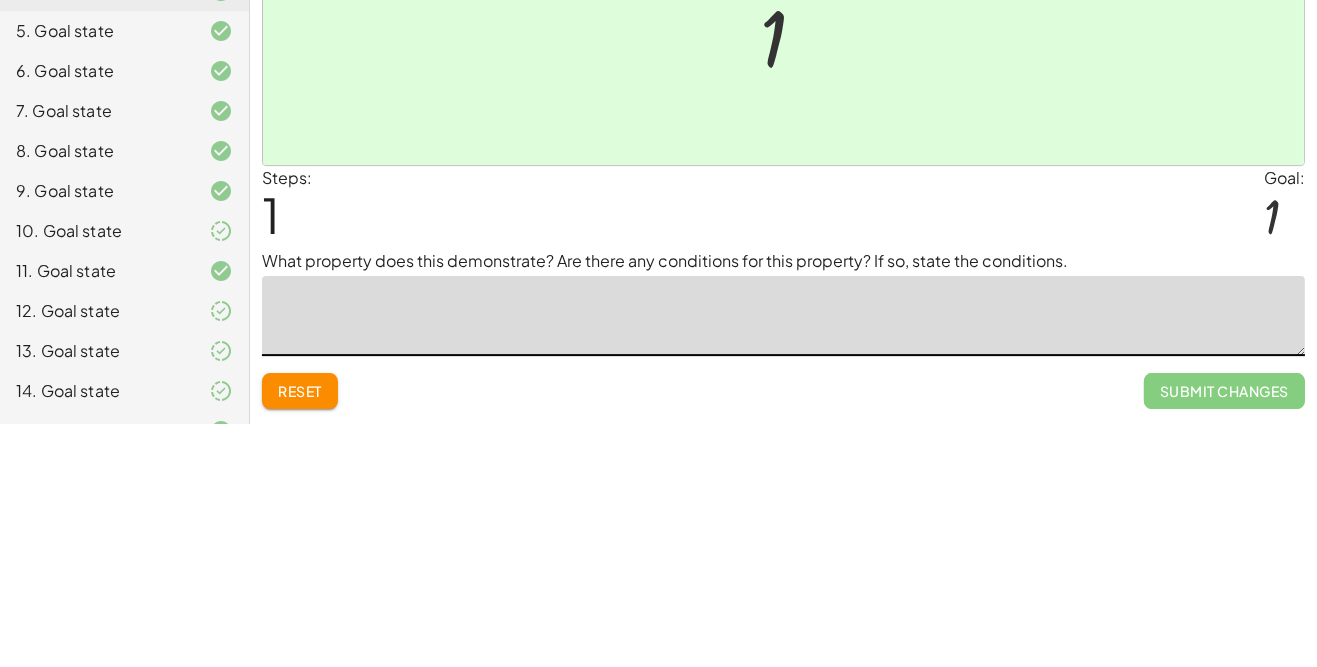
scroll to position [56, 0]
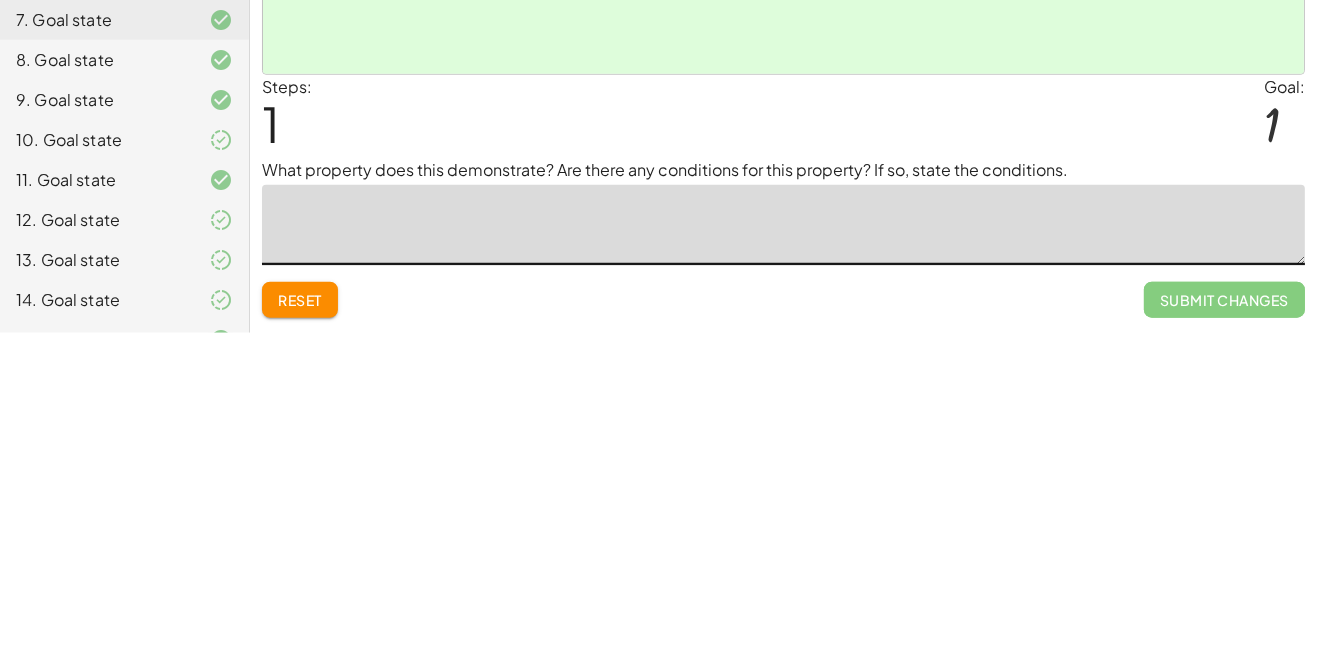
click at [1069, 599] on div "Reset Submit Changes" at bounding box center [783, 625] width 1043 height 53
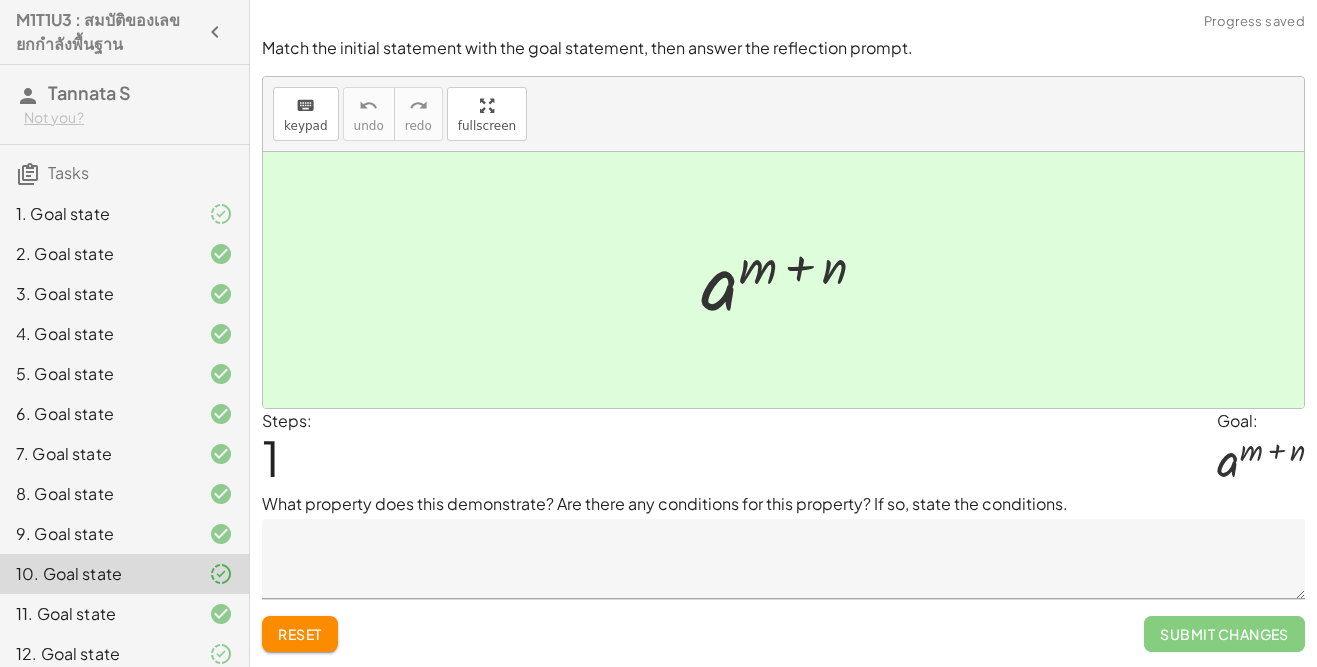
click at [149, 522] on div "9. Goal state" at bounding box center [96, 534] width 161 height 24
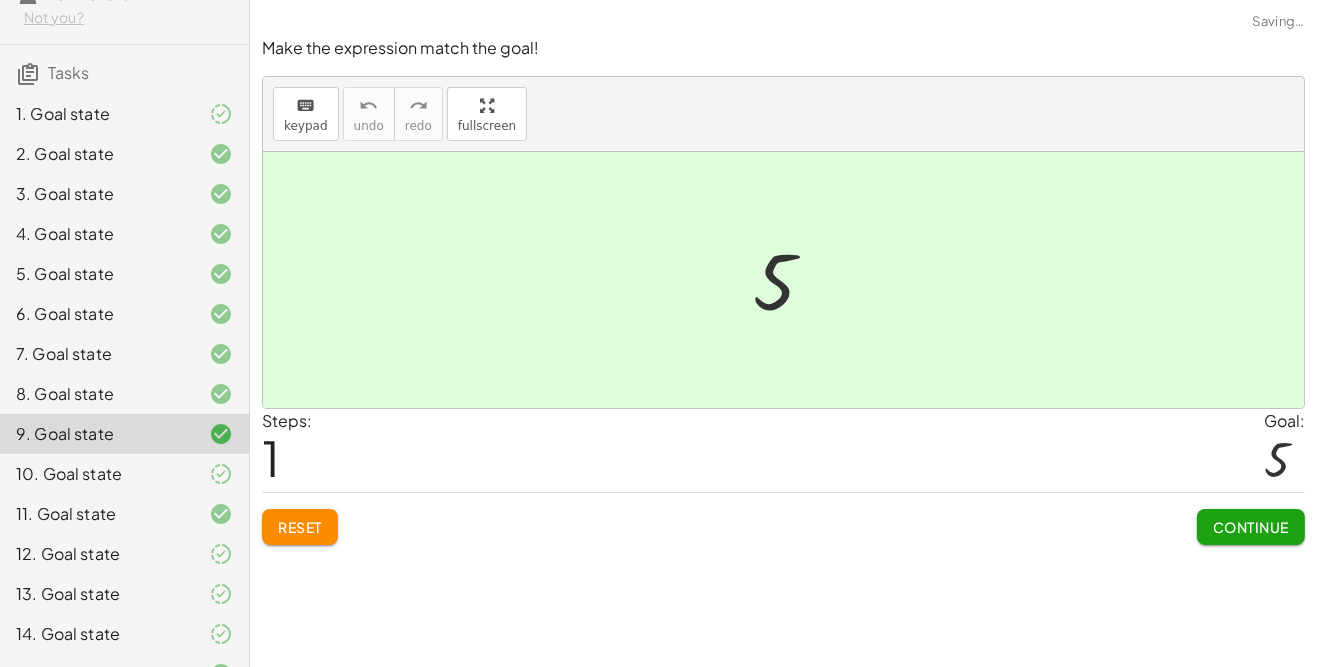
click at [137, 414] on div "7. Goal state" at bounding box center [124, 434] width 249 height 40
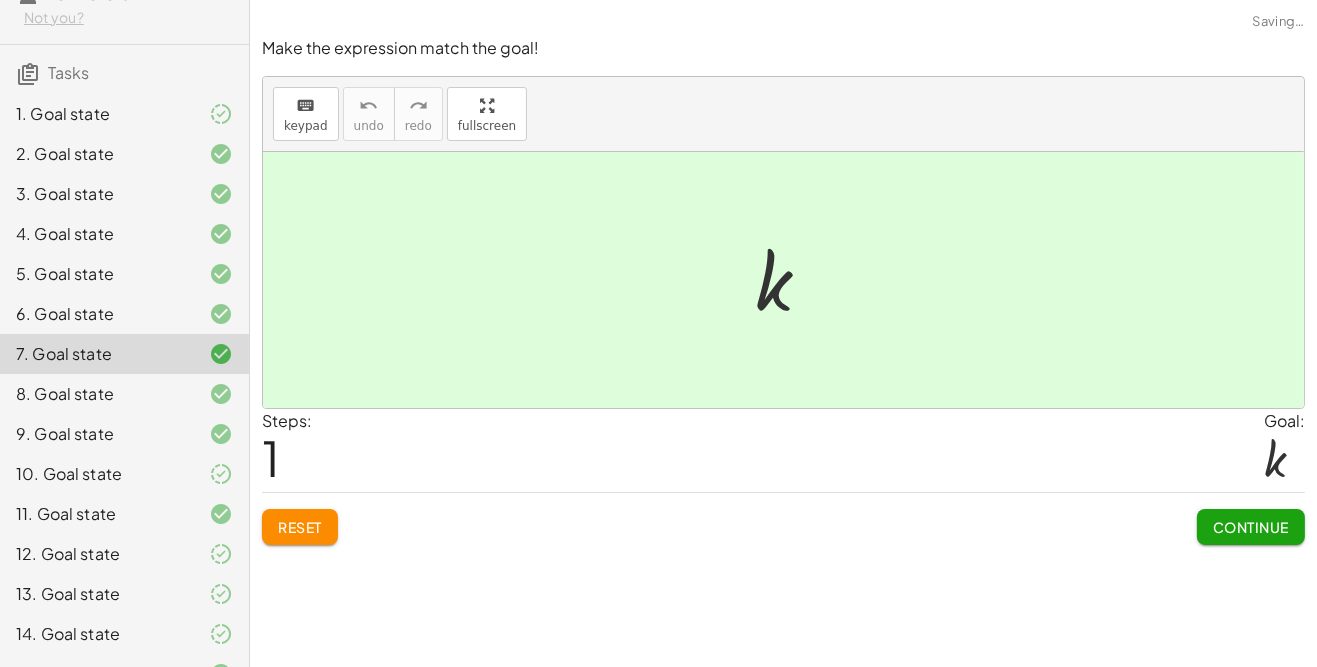
click at [151, 384] on div "8. Goal state" at bounding box center [96, 394] width 161 height 24
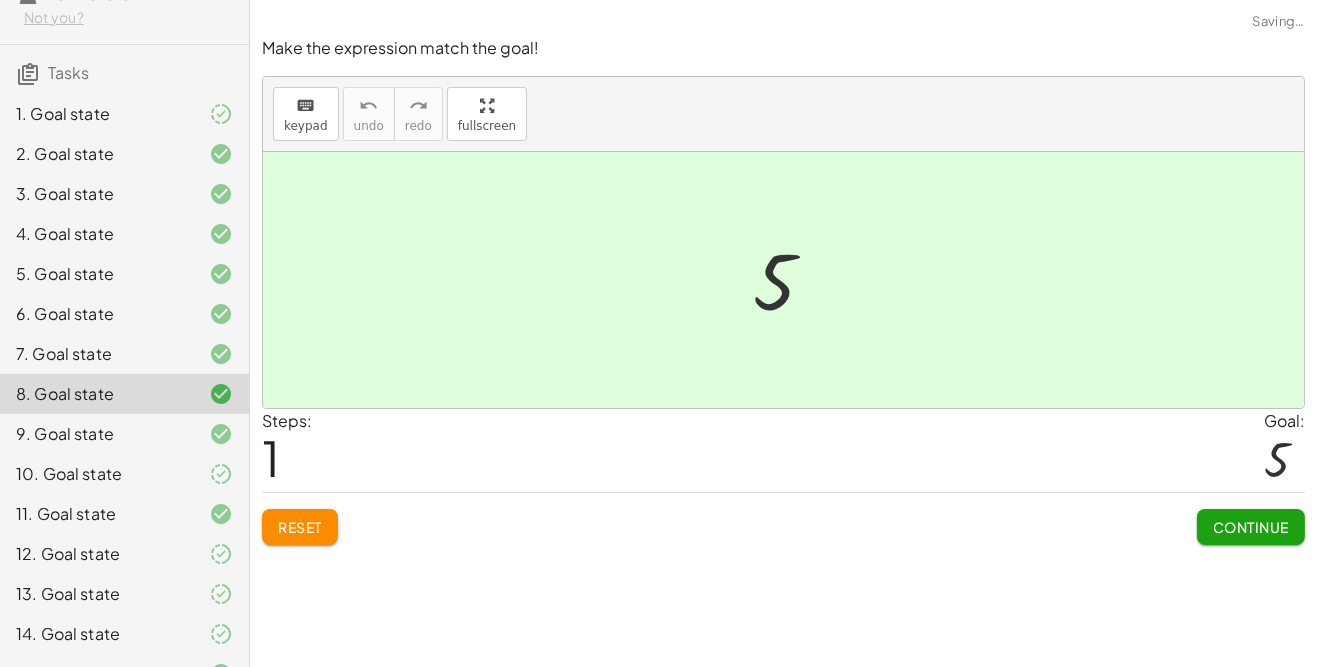
click at [130, 374] on div "6. Goal state" at bounding box center [124, 394] width 249 height 40
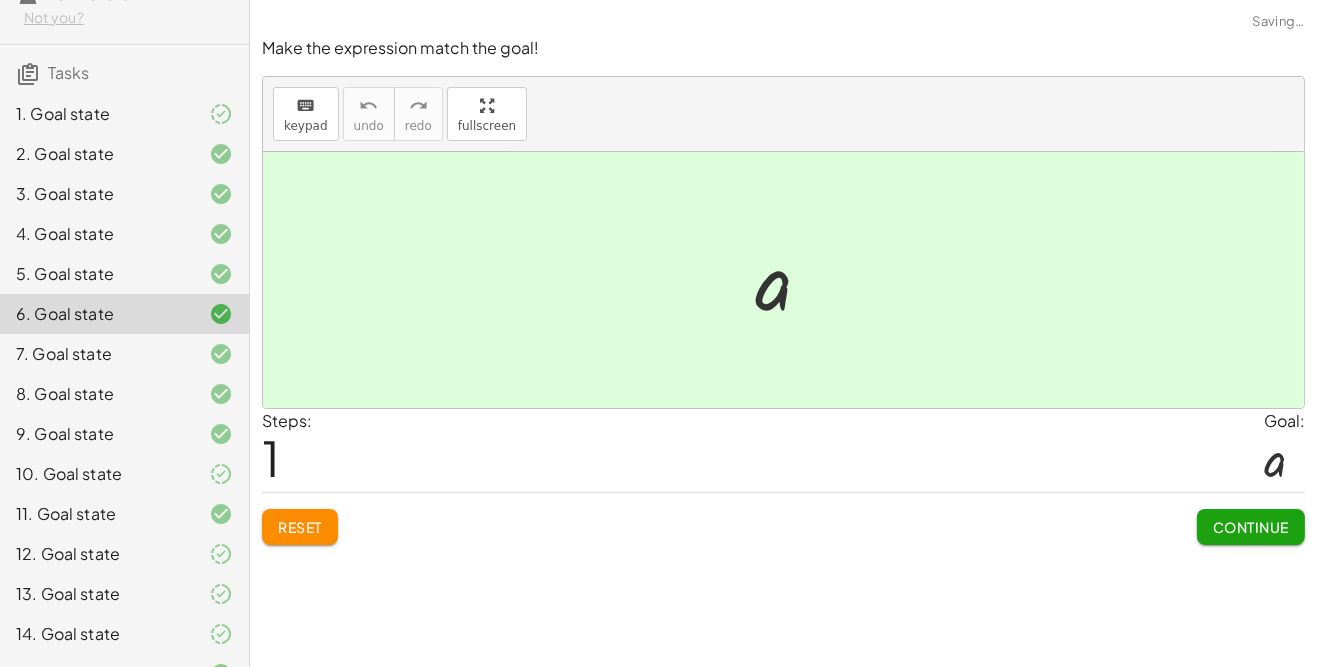
click at [112, 230] on div "4. Goal state" at bounding box center [96, 234] width 161 height 24
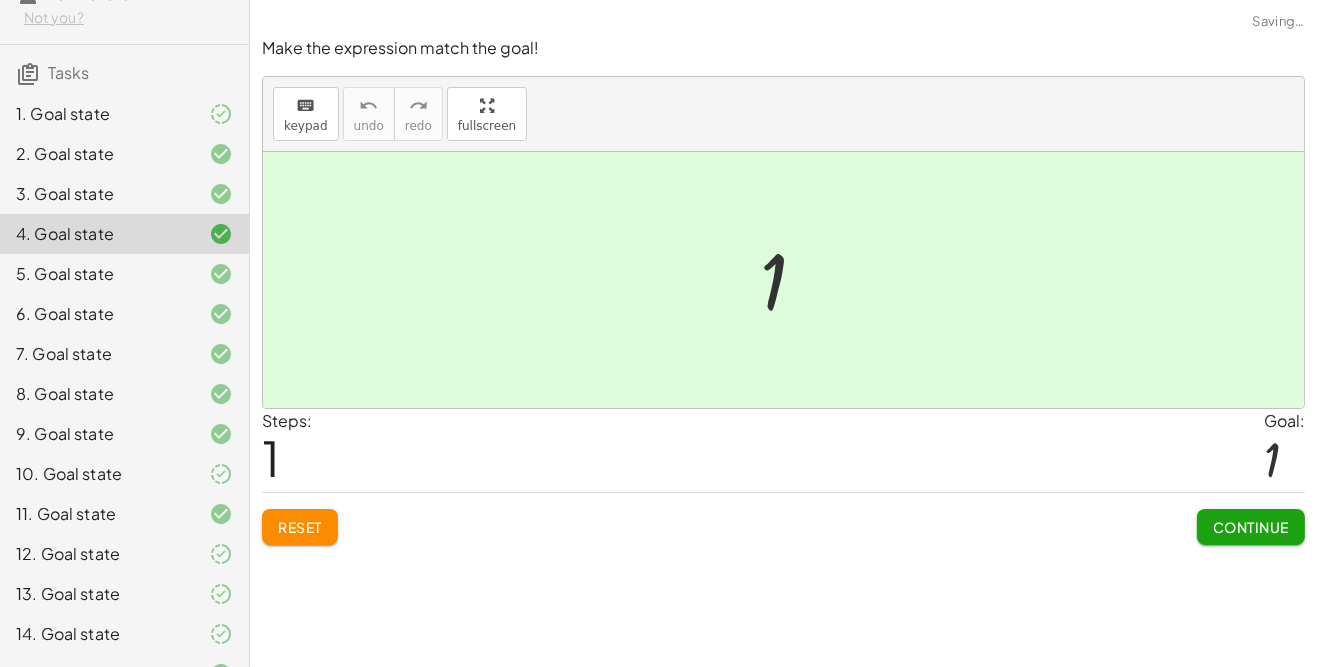
click at [112, 194] on div "3. Goal state" at bounding box center [96, 194] width 161 height 24
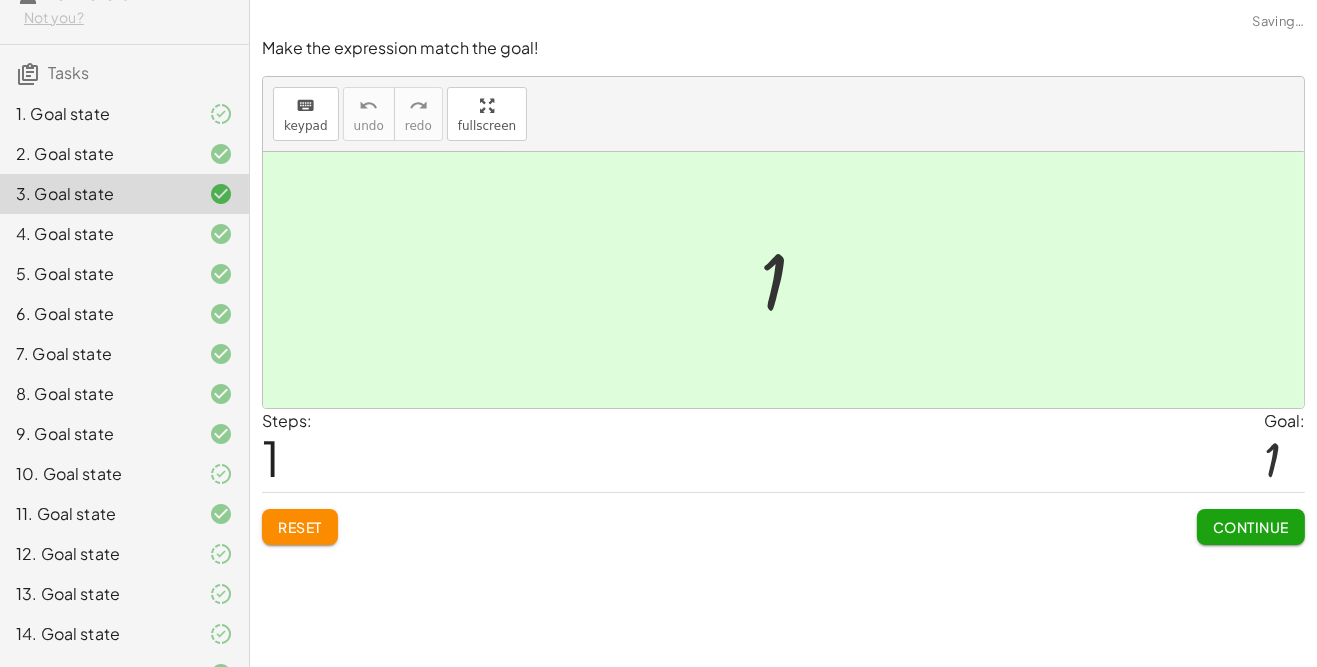
click at [188, 574] on div "11. Goal state" at bounding box center [124, 594] width 249 height 40
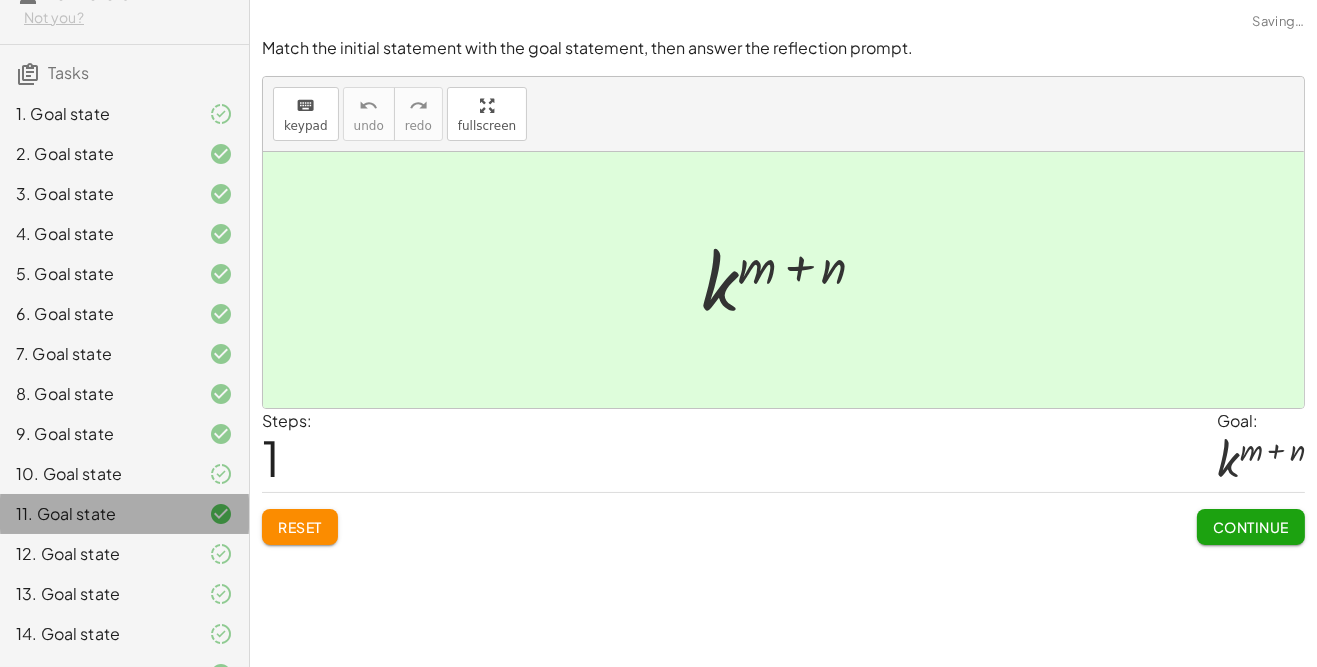
click at [179, 534] on div "10. Goal state" at bounding box center [124, 554] width 249 height 40
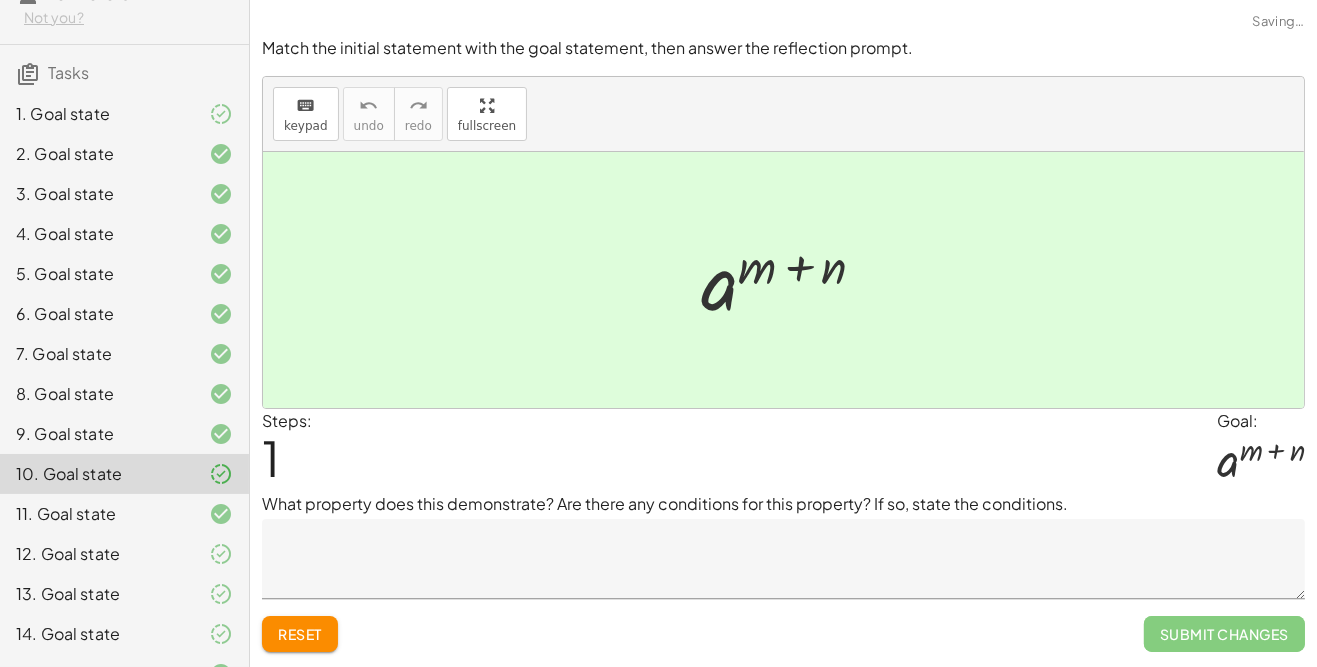
click at [185, 544] on div at bounding box center [205, 554] width 56 height 24
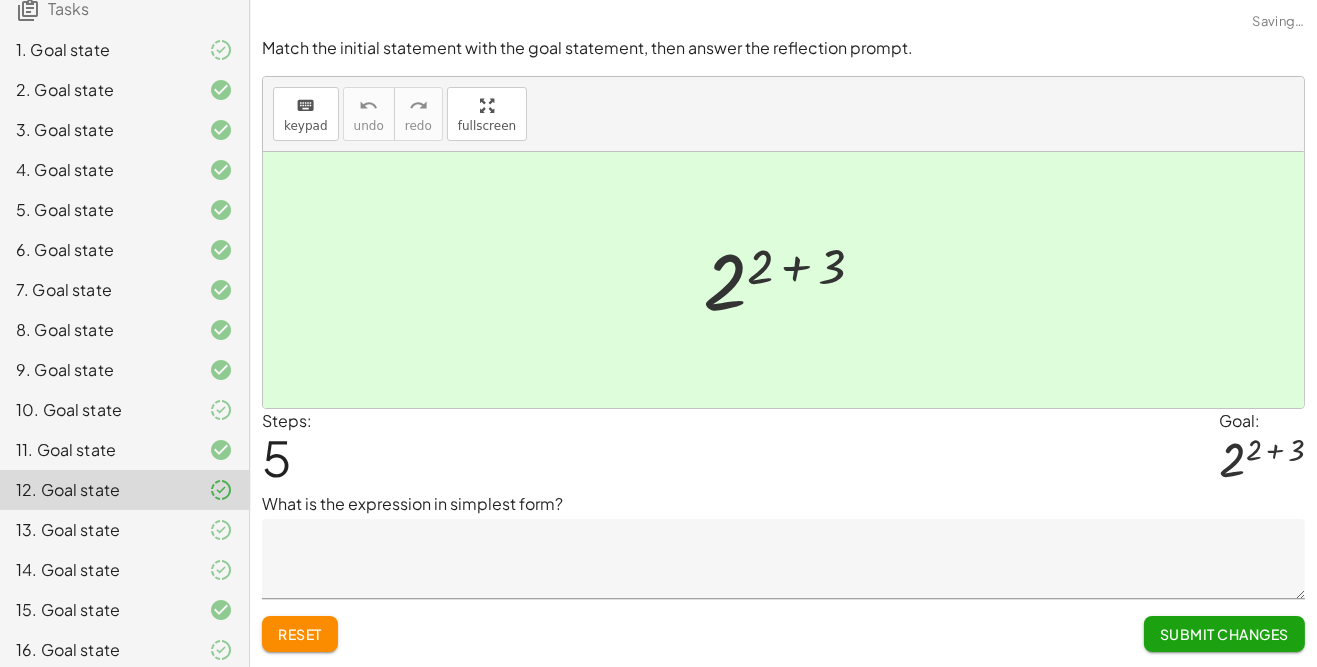
scroll to position [177, 0]
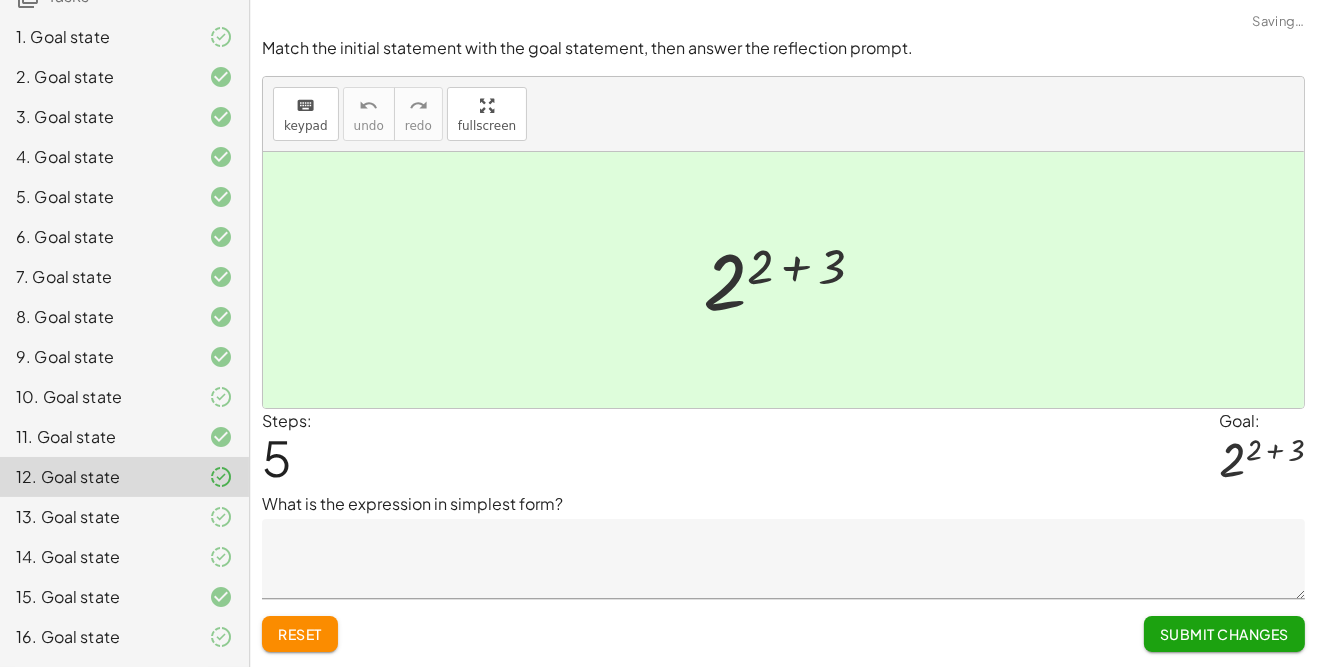
click at [174, 394] on div "10. Goal state" at bounding box center [96, 397] width 161 height 24
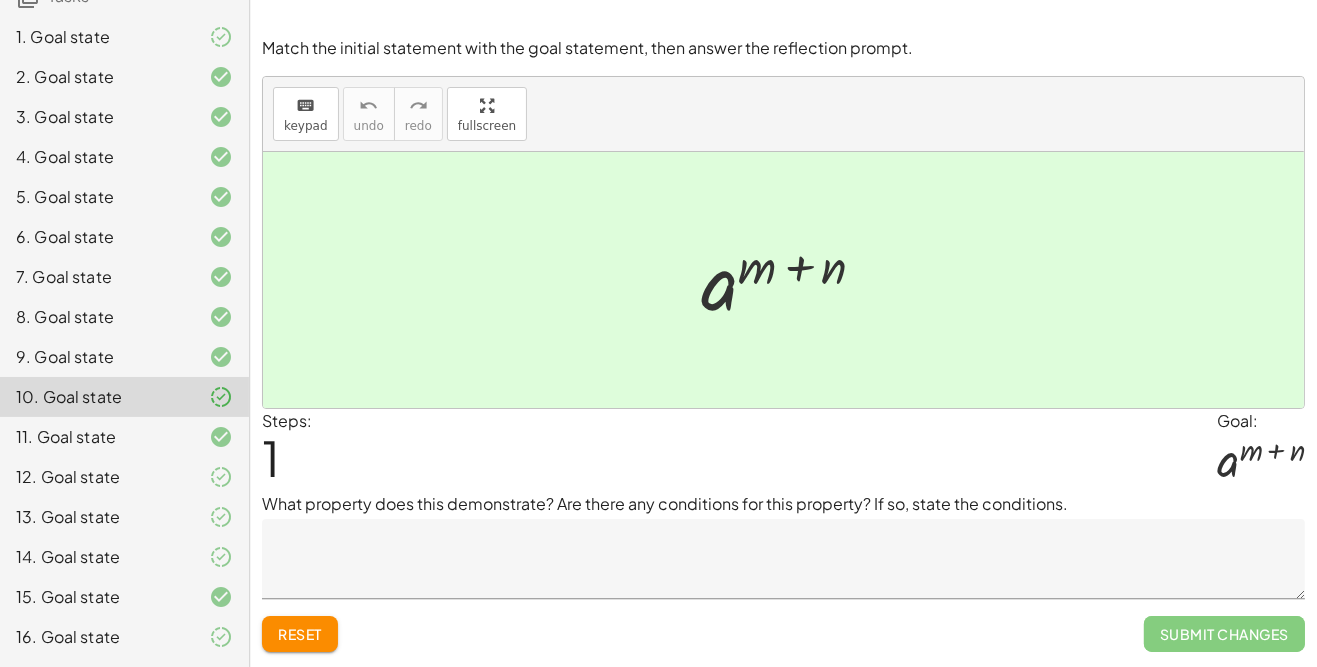
click at [341, 549] on textarea at bounding box center [783, 559] width 1043 height 80
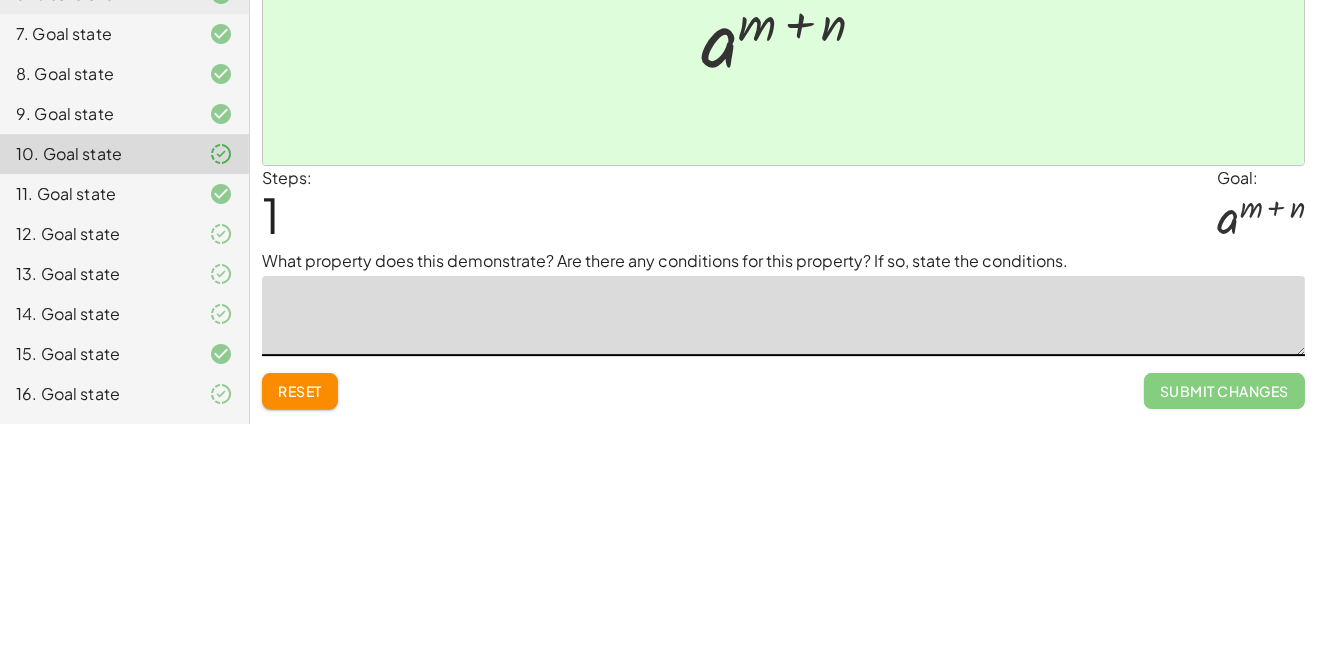
scroll to position [56, 0]
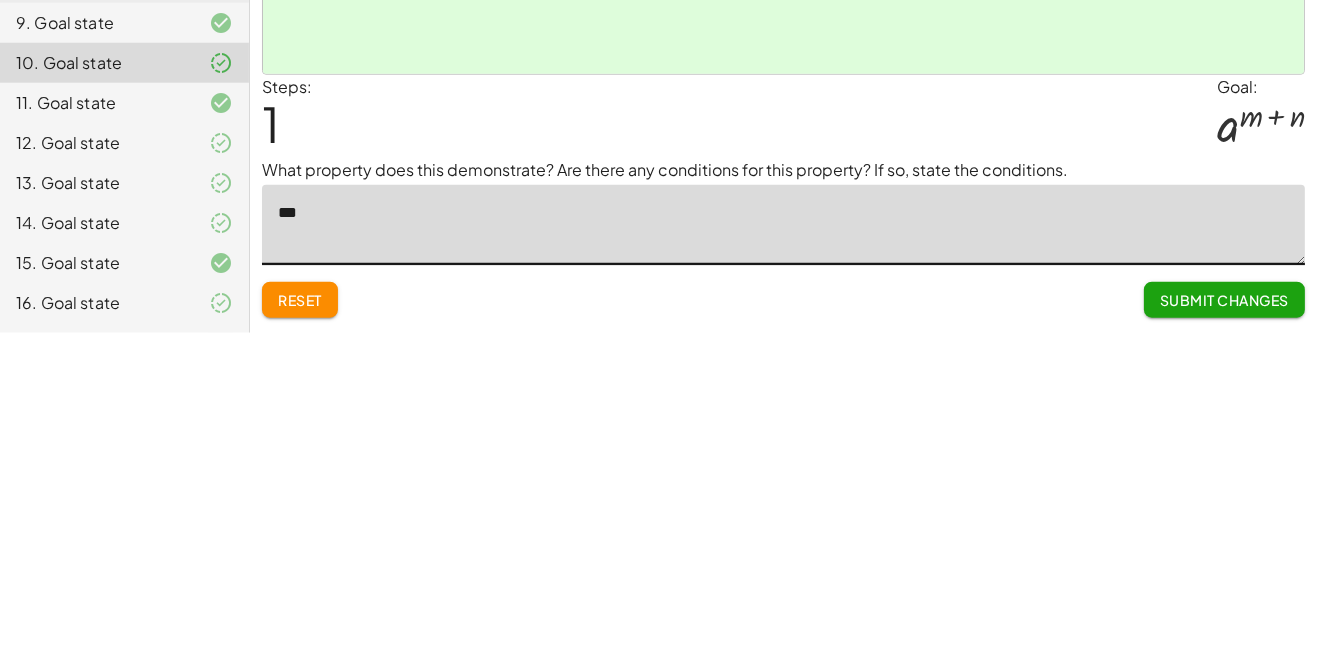
type textarea "***"
click at [1144, 616] on button "Submit Changes" at bounding box center [1224, 634] width 161 height 36
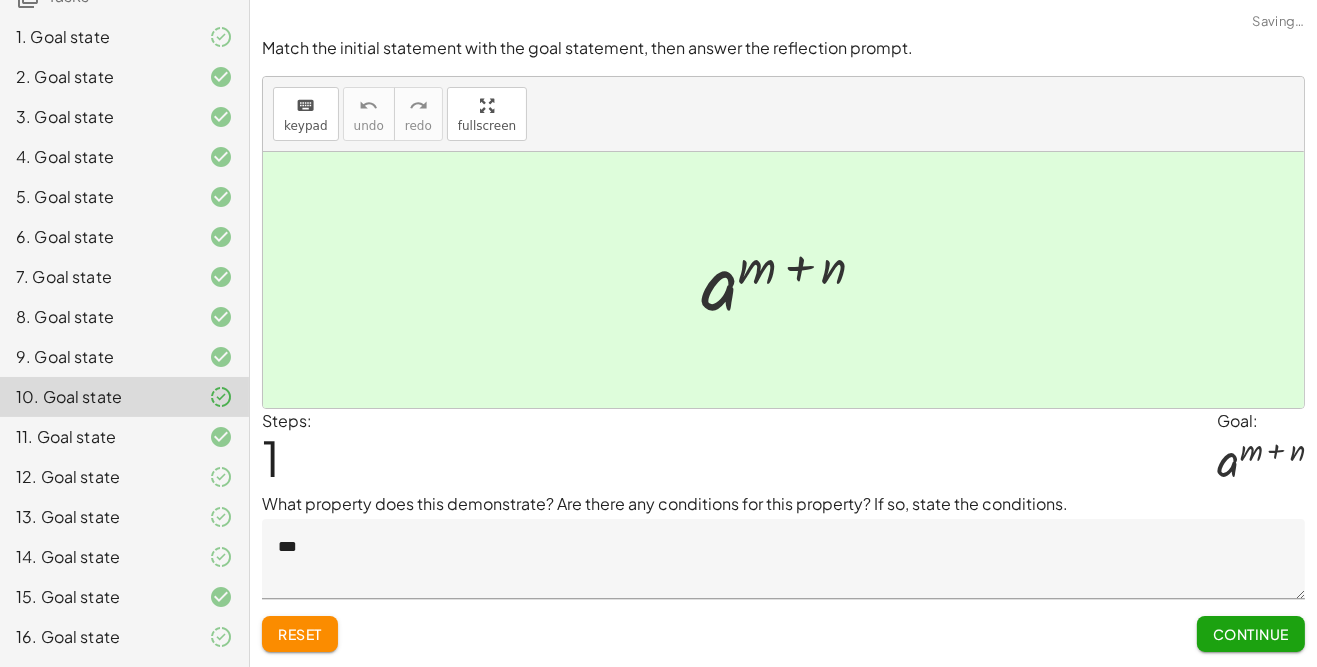
click at [1233, 616] on button "Continue" at bounding box center [1251, 634] width 108 height 36
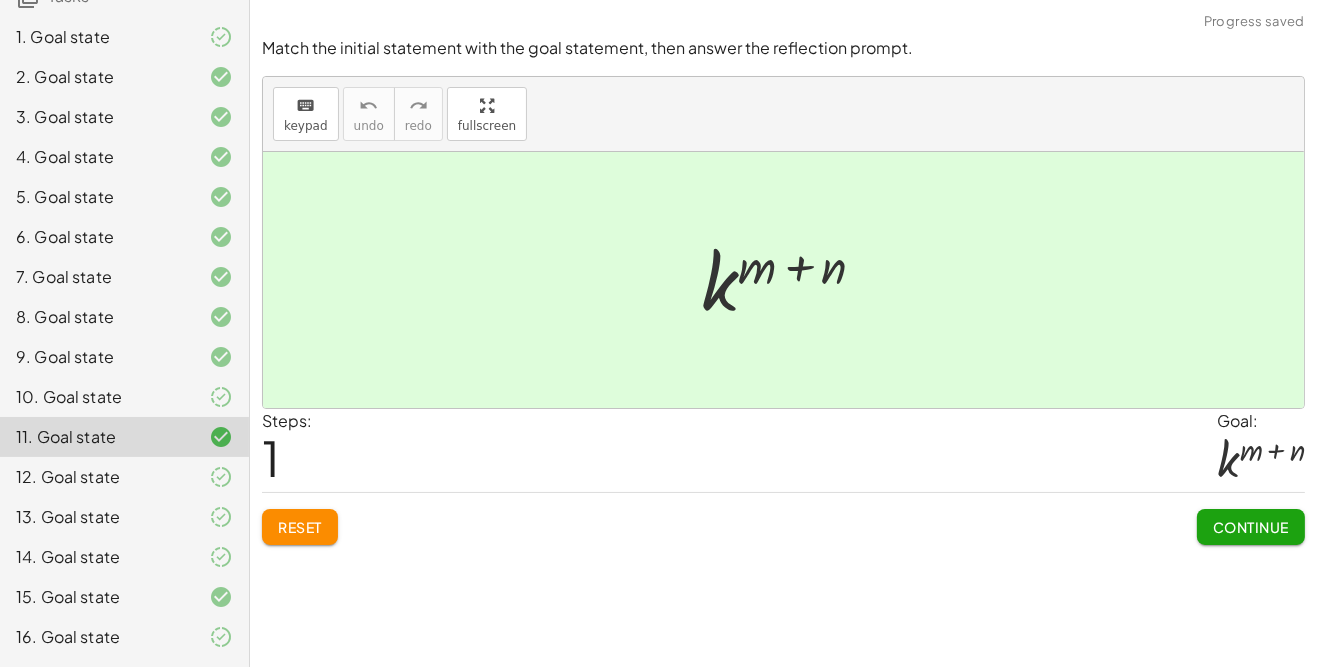
click at [217, 402] on icon at bounding box center [221, 397] width 24 height 24
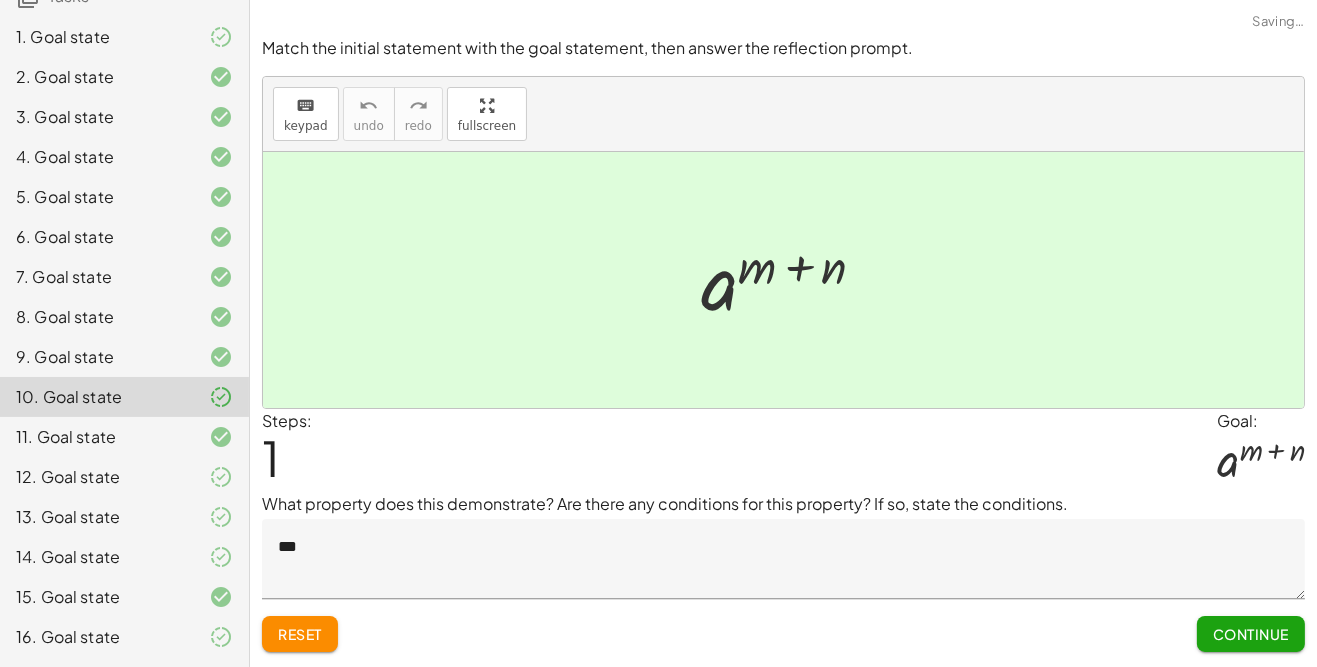
click at [216, 479] on icon at bounding box center [221, 477] width 24 height 24
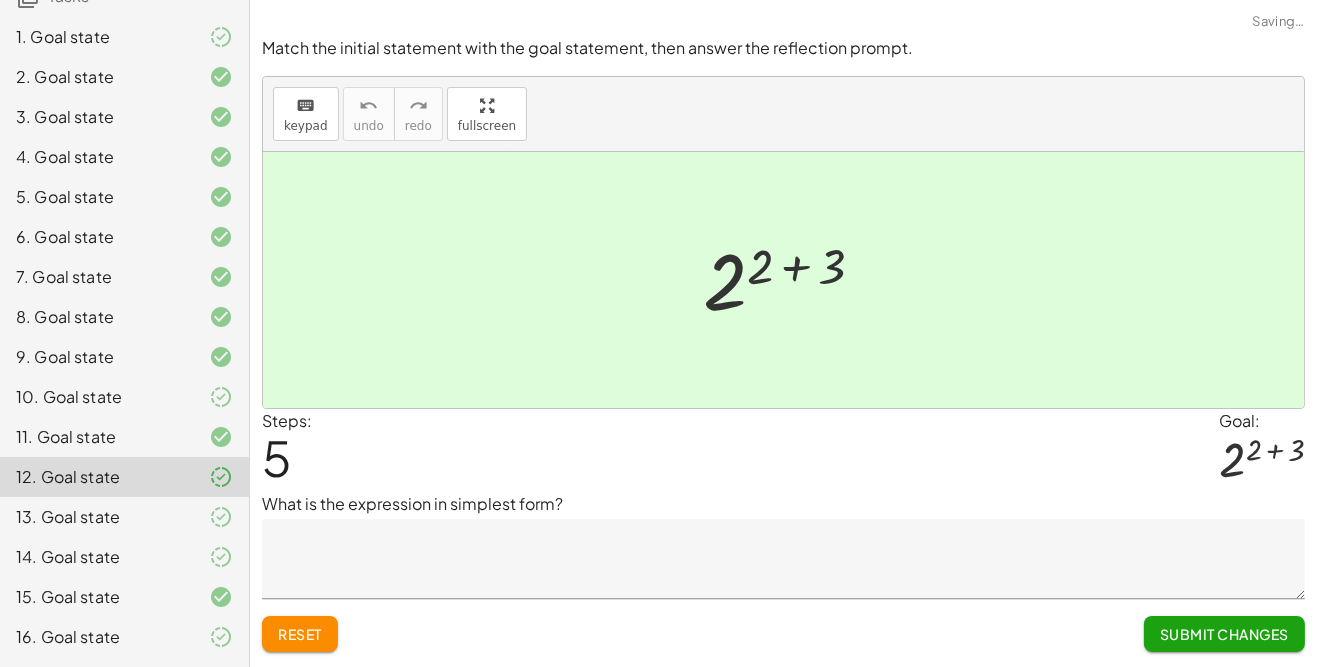
click at [216, 513] on icon at bounding box center [221, 517] width 24 height 24
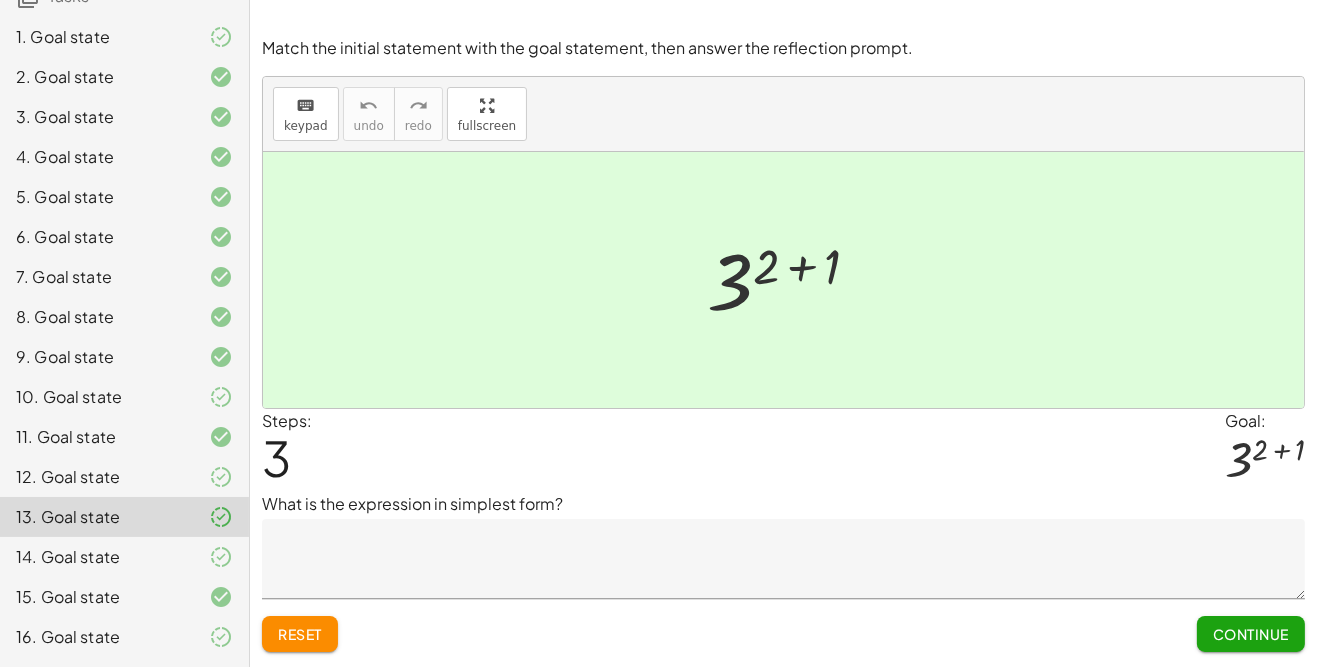
scroll to position [68, 0]
click at [209, 537] on div "12. Goal state" at bounding box center [124, 557] width 249 height 40
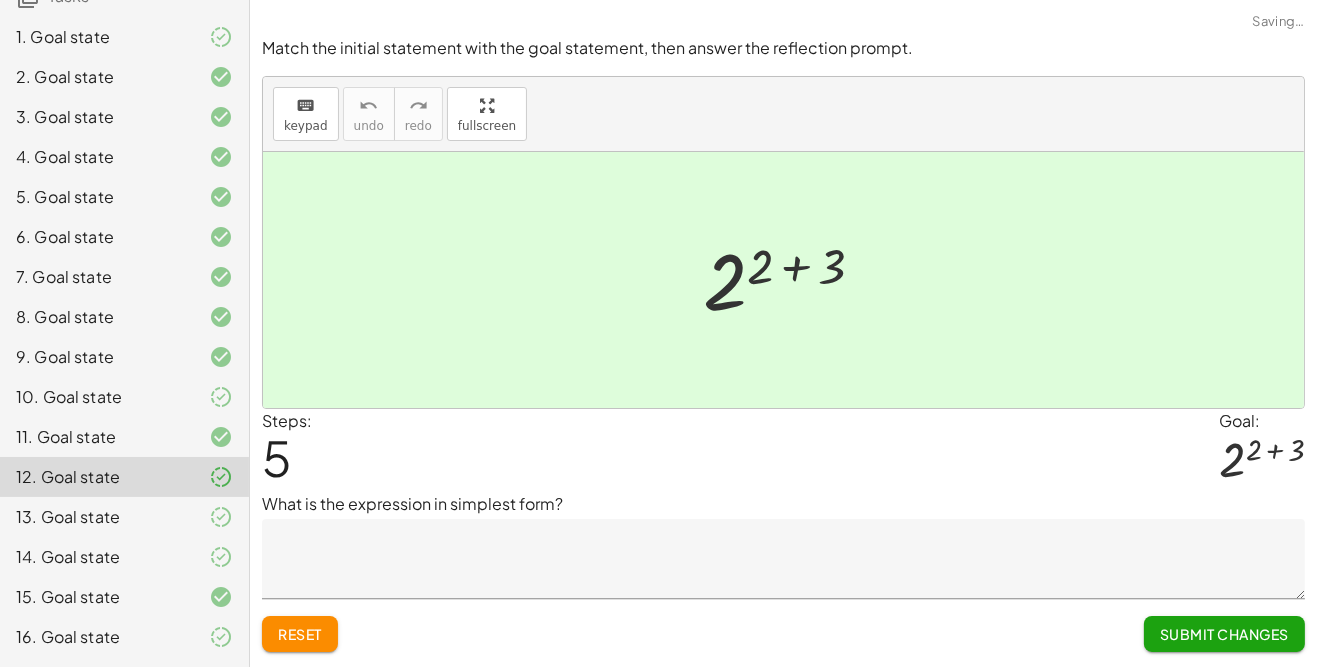
click at [222, 514] on icon at bounding box center [221, 517] width 24 height 24
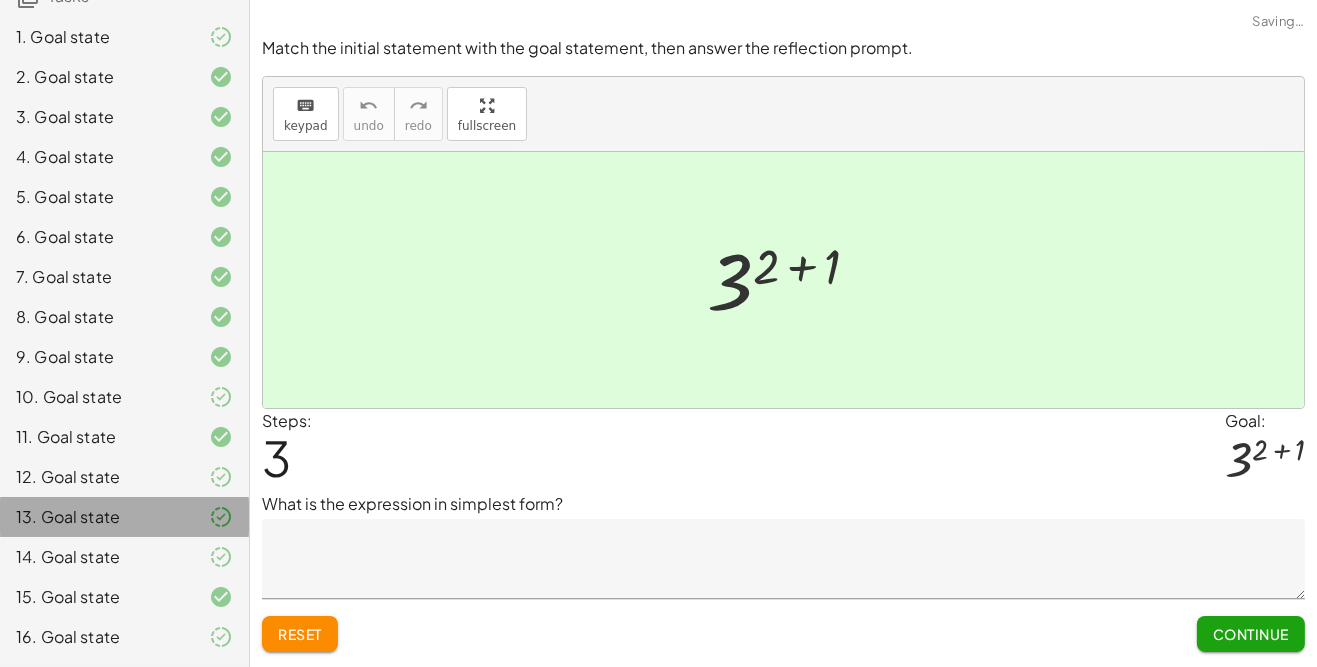
click at [218, 554] on icon at bounding box center [221, 557] width 24 height 24
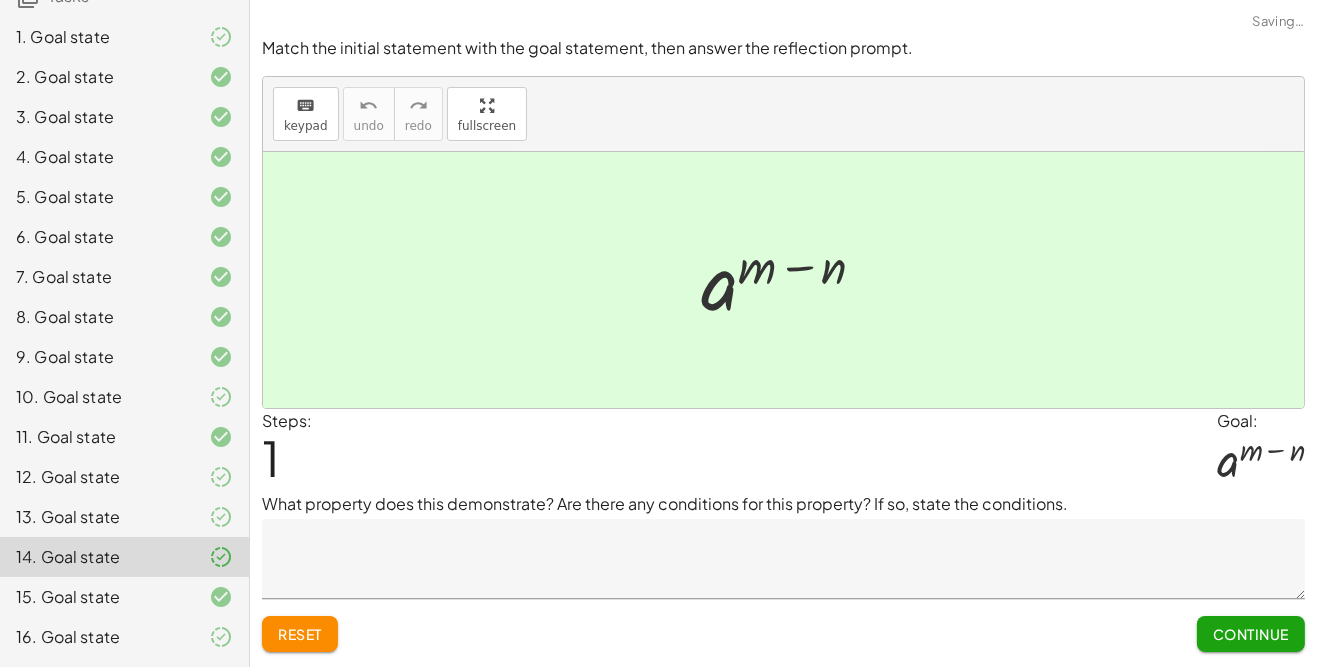
click at [312, 519] on textarea at bounding box center [783, 559] width 1043 height 80
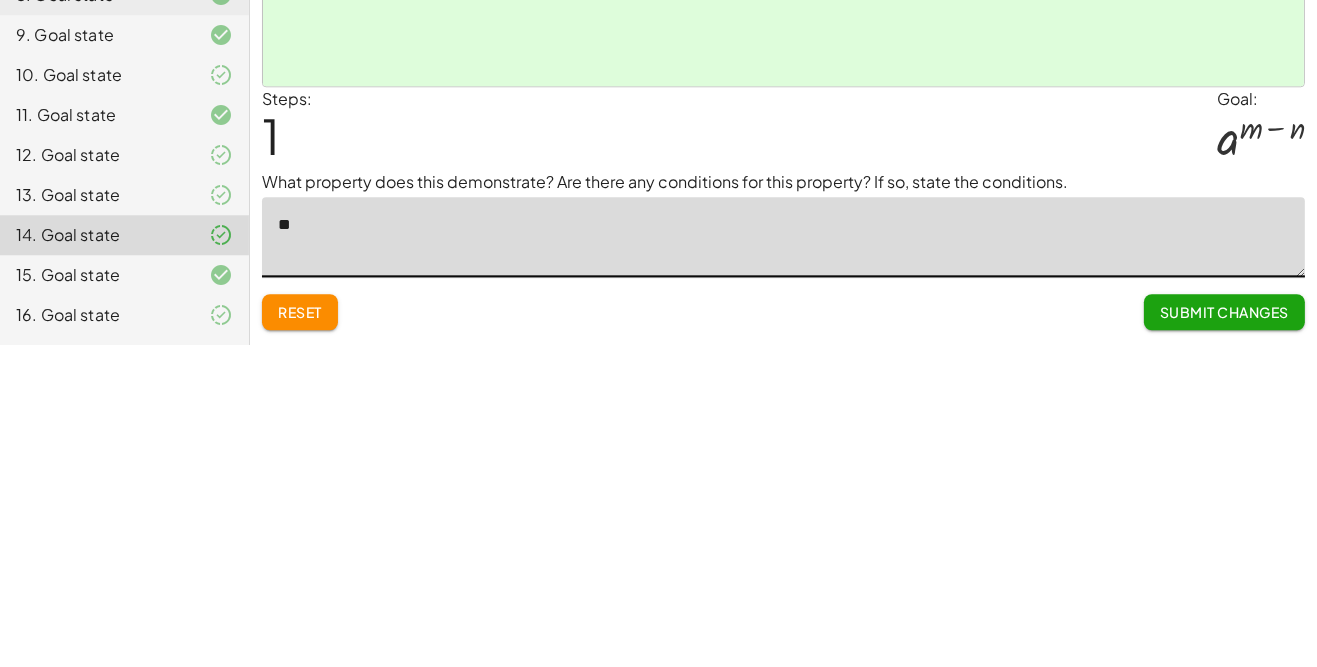
type textarea "*"
click at [0, 0] on div "Match the initial statement with the goal statement, then answer the reflection…" at bounding box center [0, 0] width 0 height 0
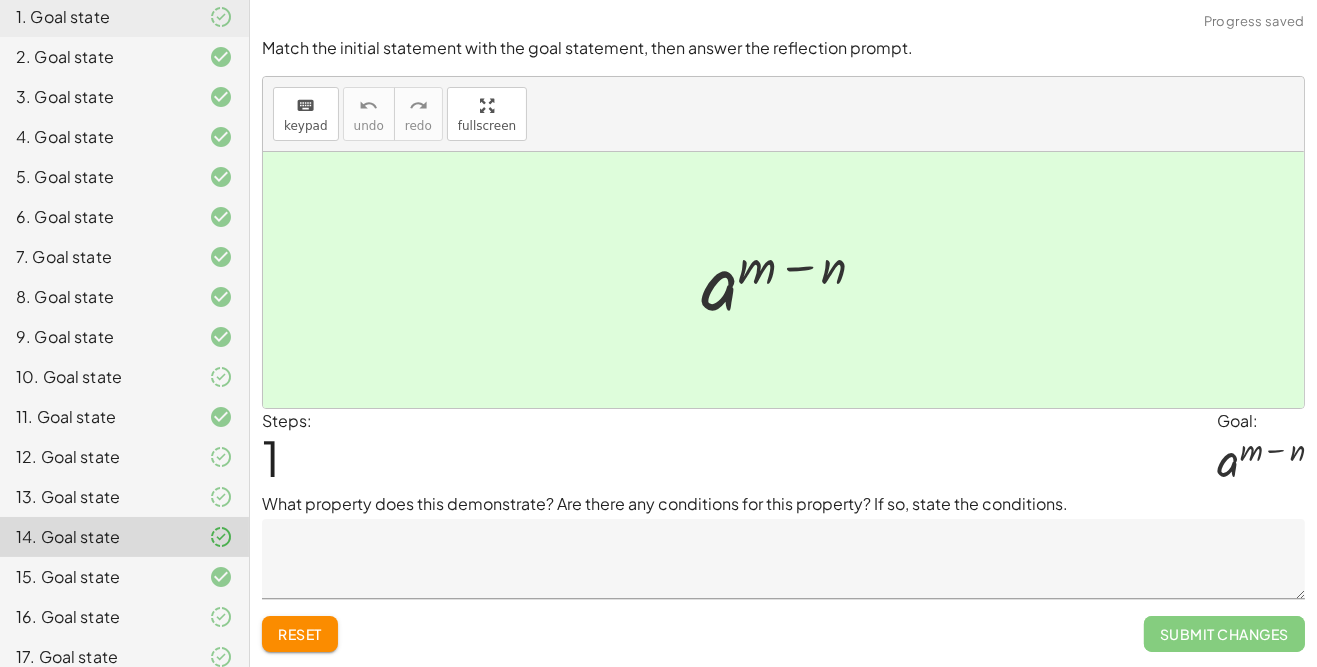
scroll to position [289, 0]
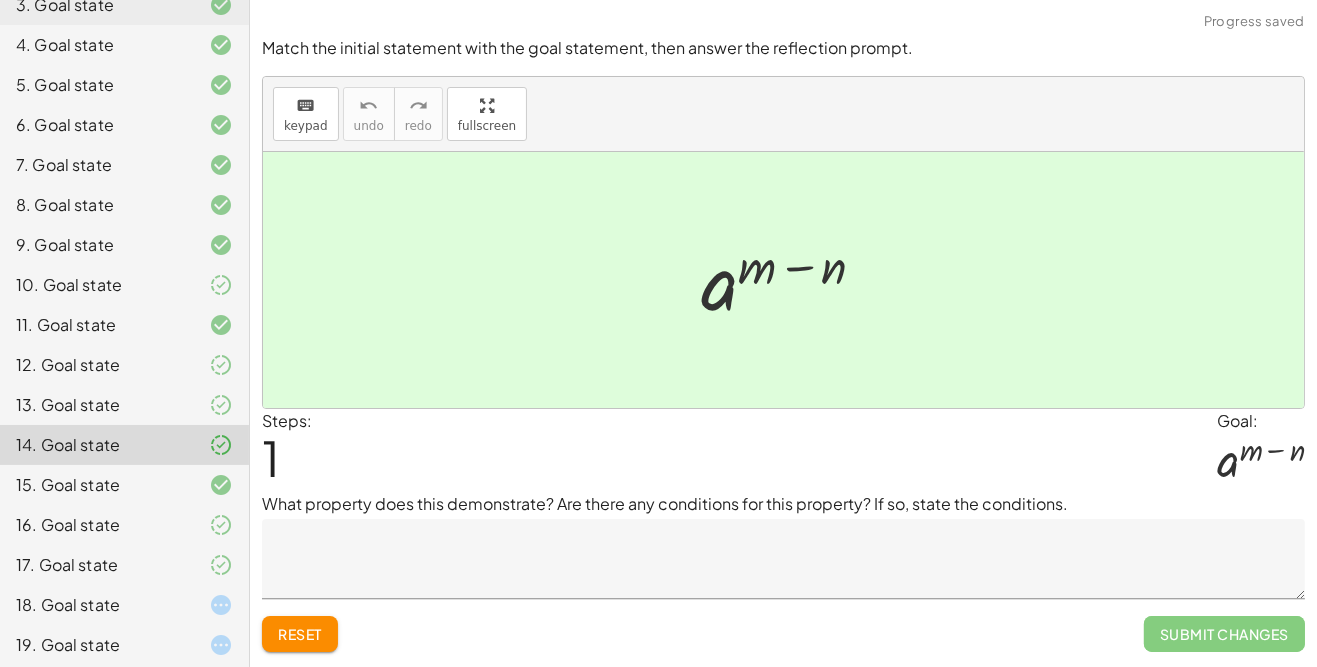
click at [214, 461] on div "14. Goal state" at bounding box center [124, 445] width 249 height 40
click at [211, 465] on div "13. Goal state" at bounding box center [124, 485] width 249 height 40
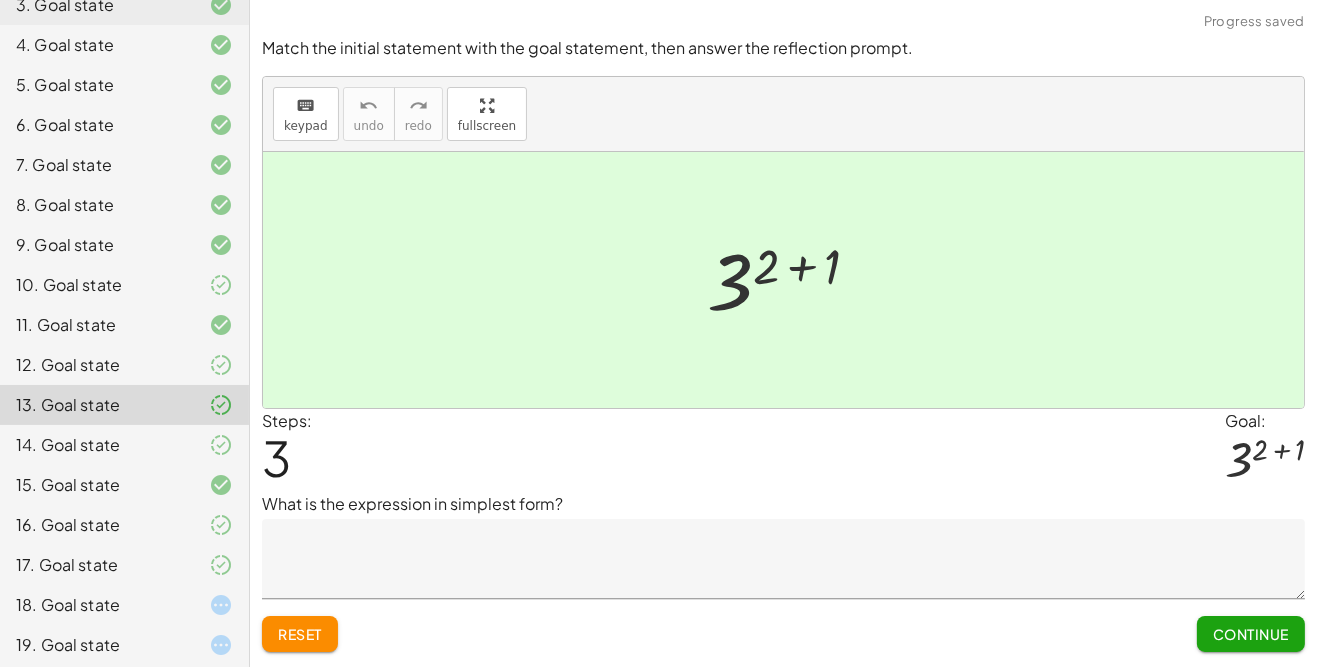
click at [221, 425] on div "12. Goal state" at bounding box center [124, 445] width 249 height 40
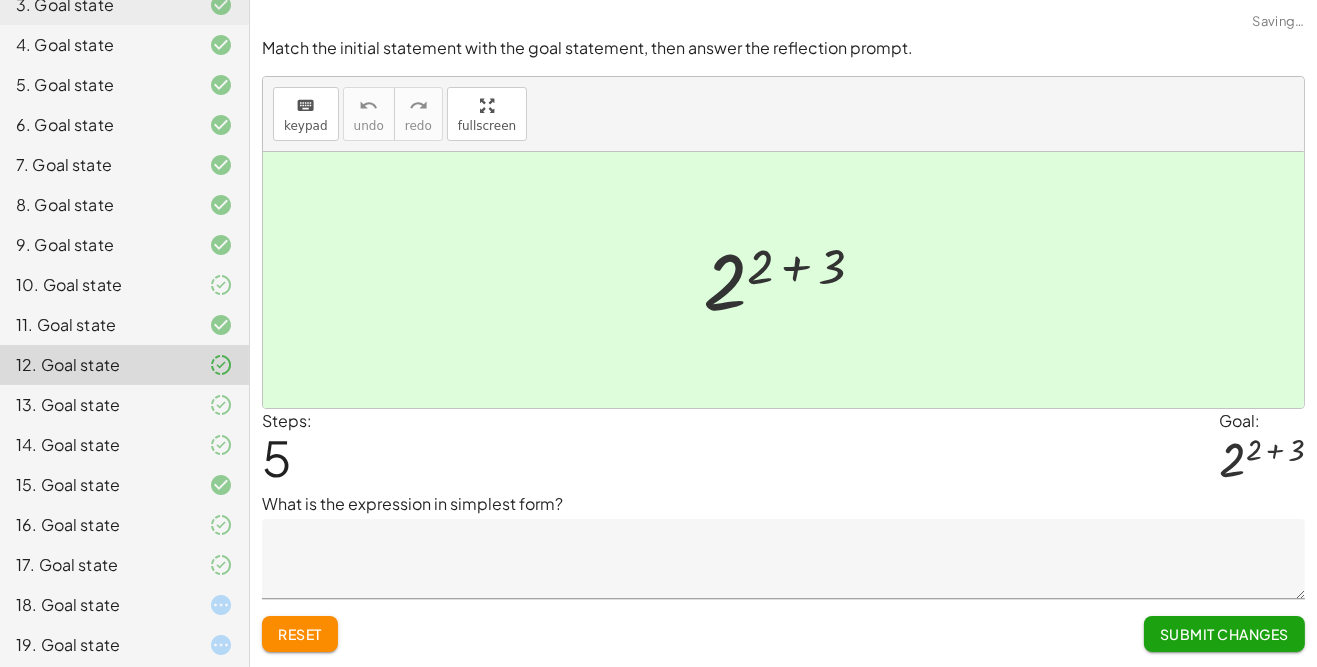
click at [221, 484] on icon at bounding box center [221, 485] width 24 height 24
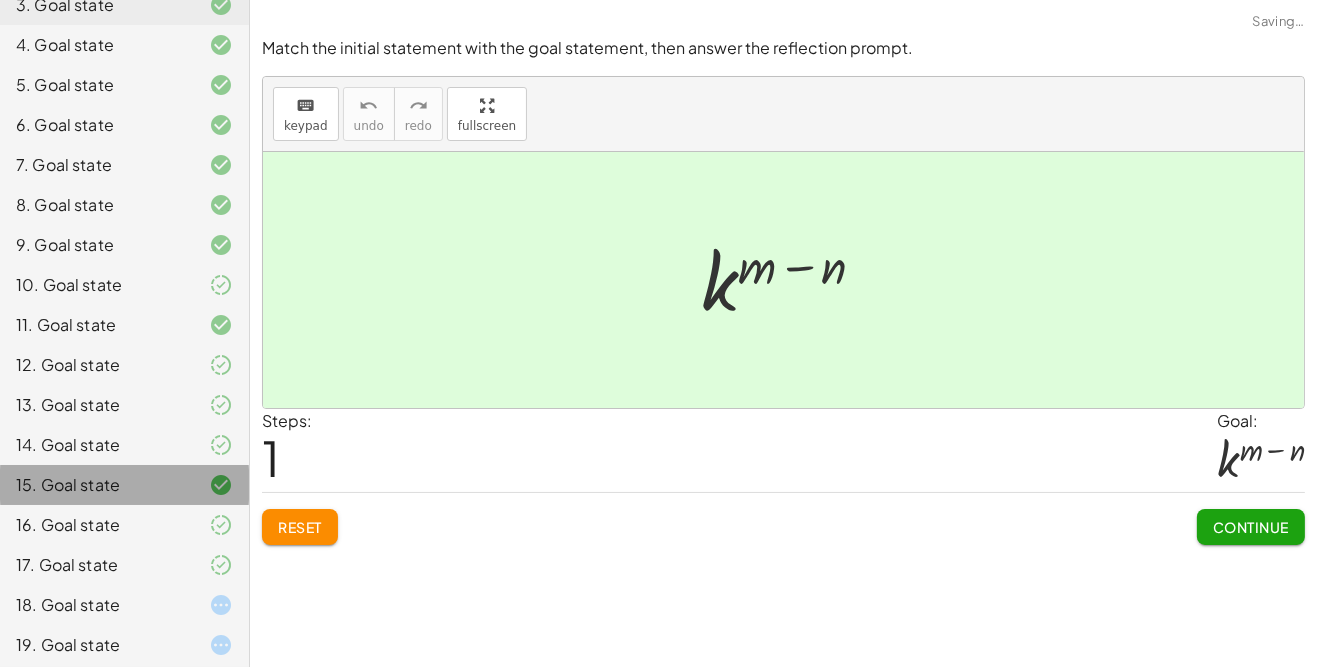
click at [213, 524] on icon at bounding box center [221, 525] width 24 height 24
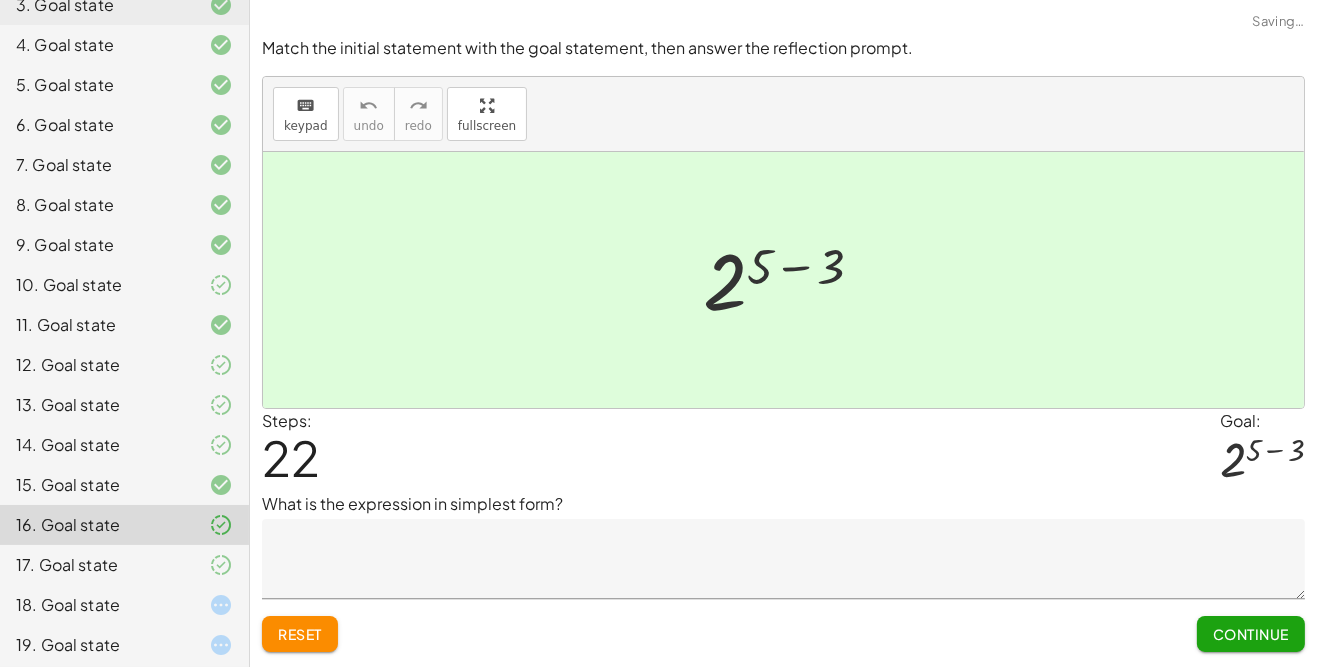
click at [217, 625] on div "17. Goal state" at bounding box center [124, 645] width 249 height 40
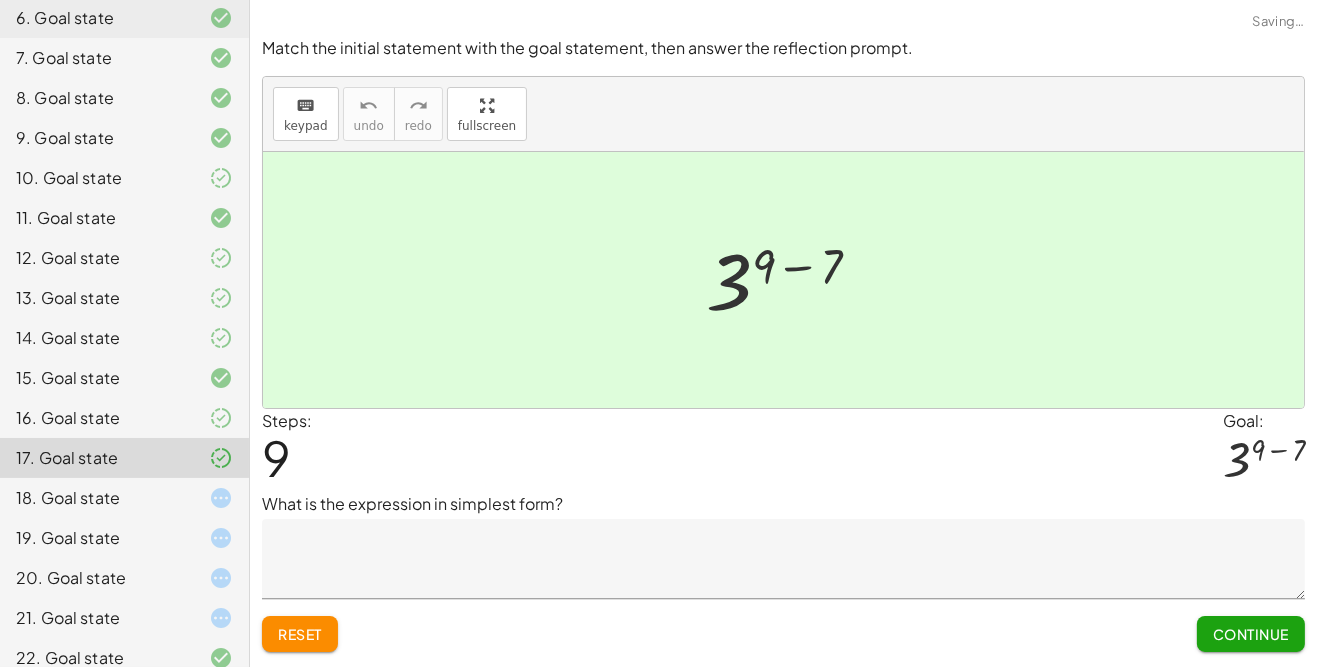
scroll to position [397, 0]
click at [216, 505] on icon at bounding box center [221, 497] width 24 height 24
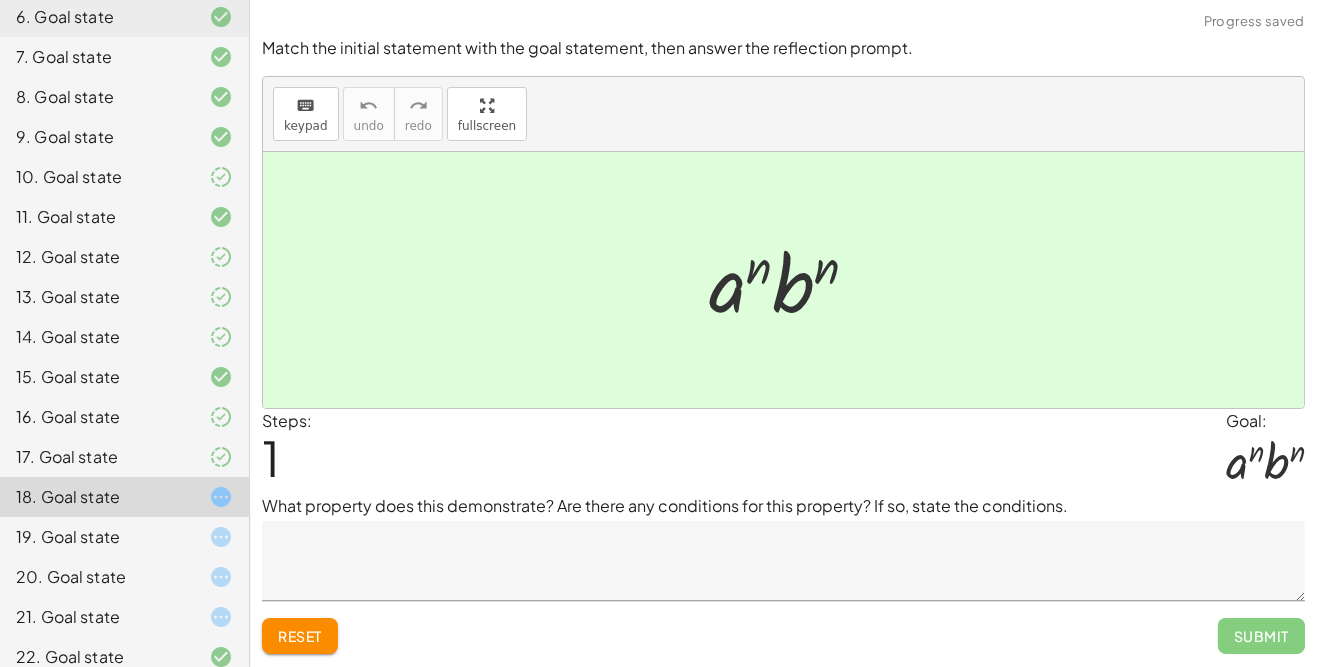
click at [215, 505] on icon at bounding box center [221, 497] width 24 height 24
